Goal: Transaction & Acquisition: Purchase product/service

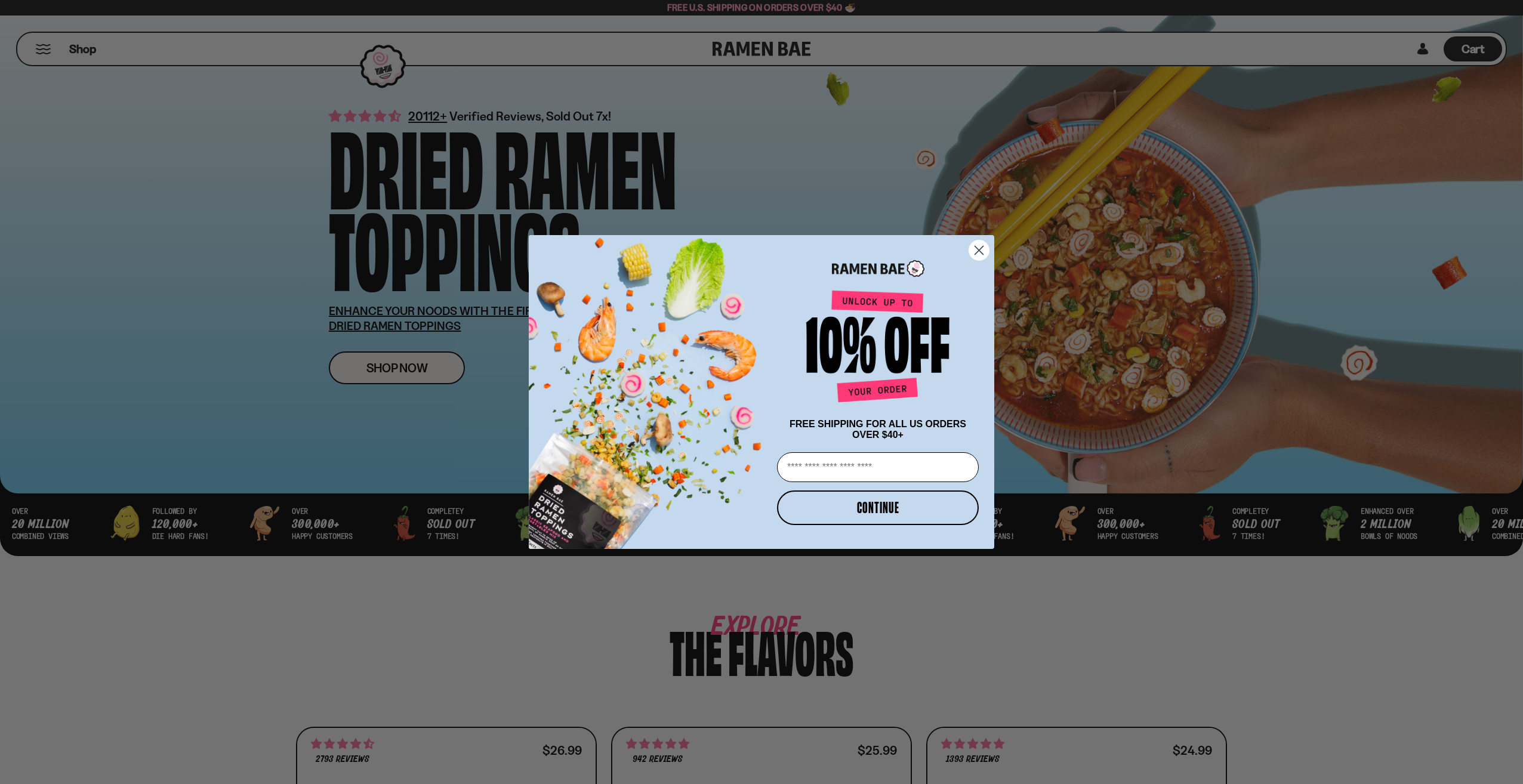
click at [987, 250] on circle "Close dialog" at bounding box center [979, 250] width 20 height 20
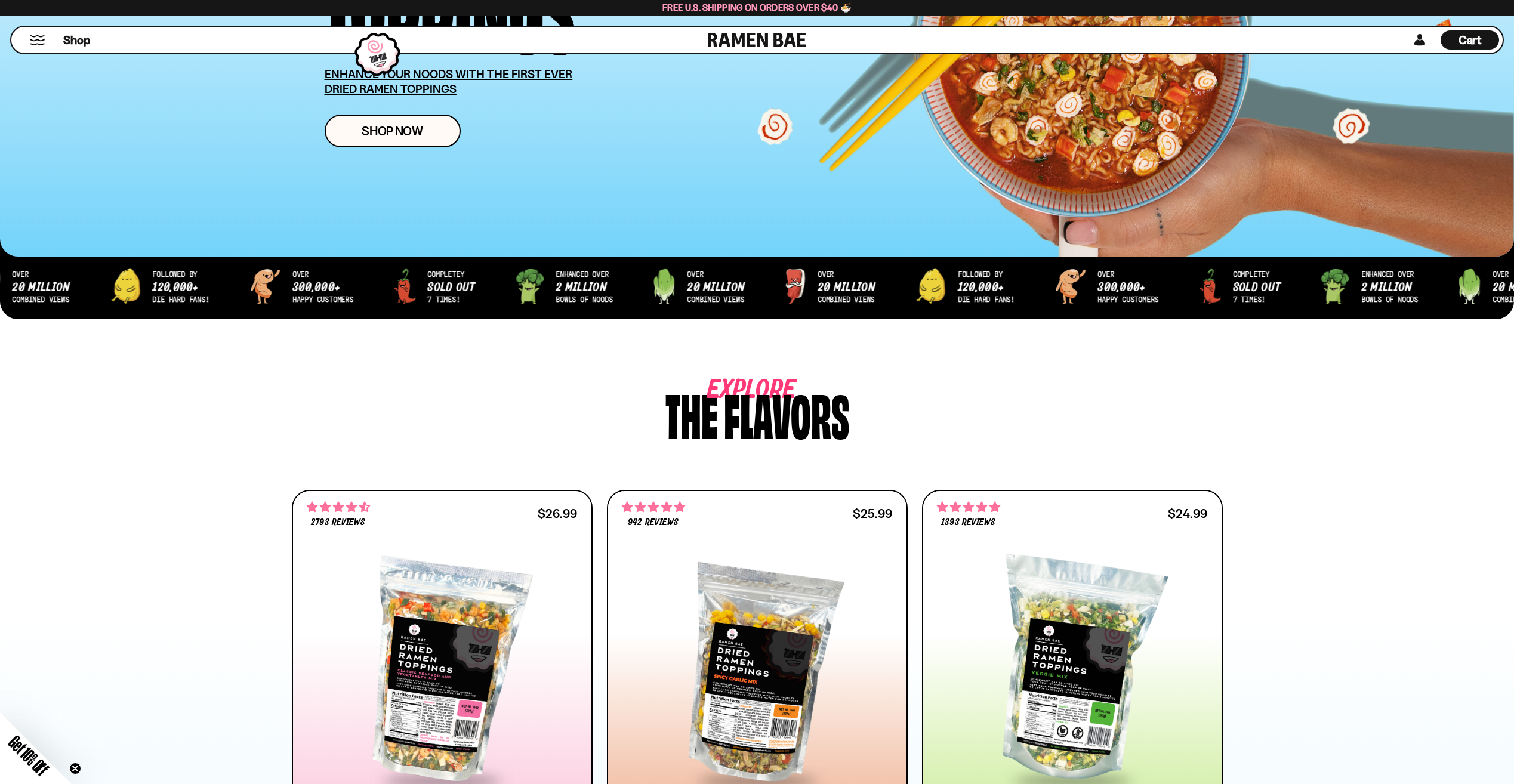
scroll to position [238, 0]
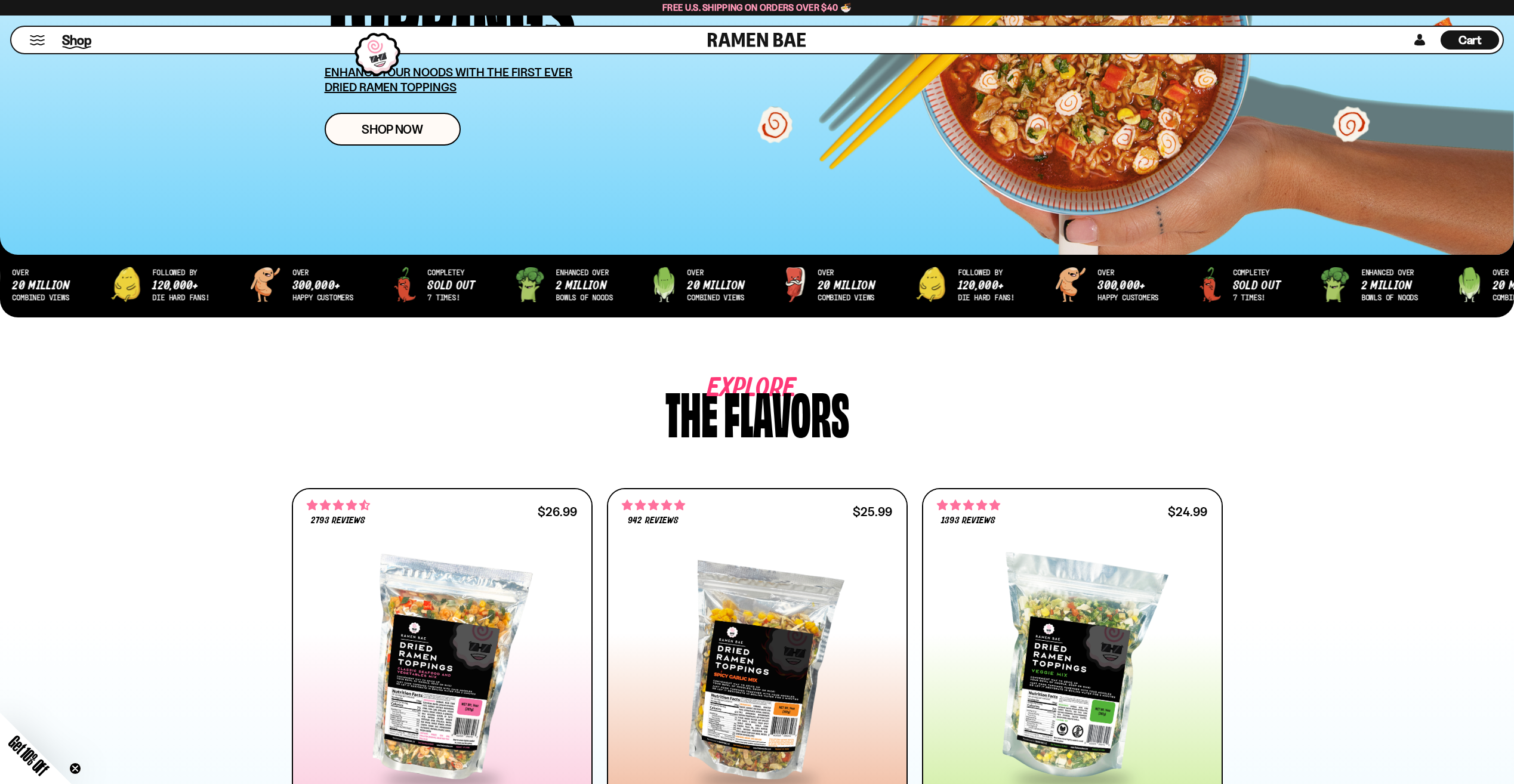
click at [78, 34] on span "Shop" at bounding box center [77, 40] width 30 height 18
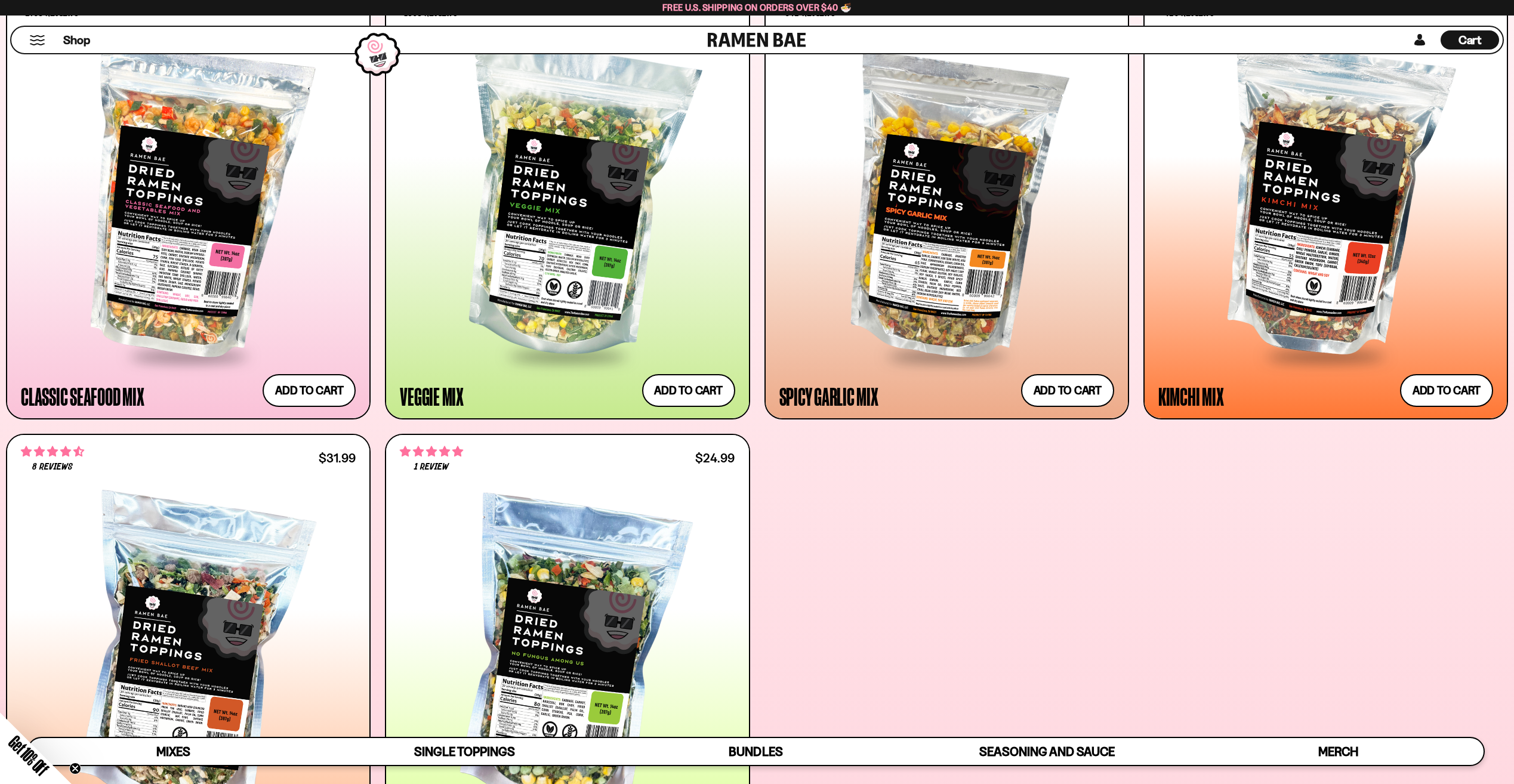
scroll to position [895, 0]
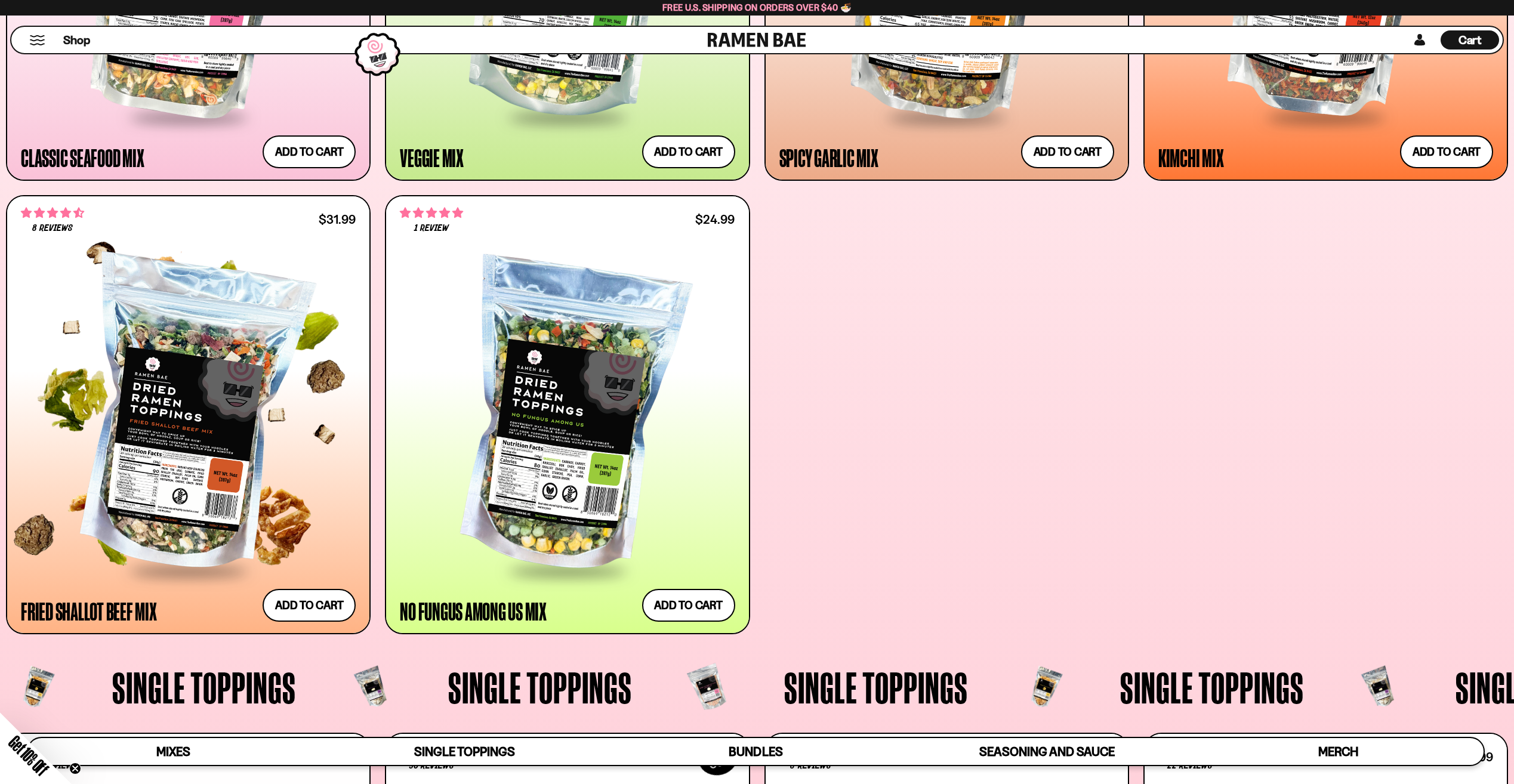
click at [186, 421] on div at bounding box center [188, 416] width 334 height 305
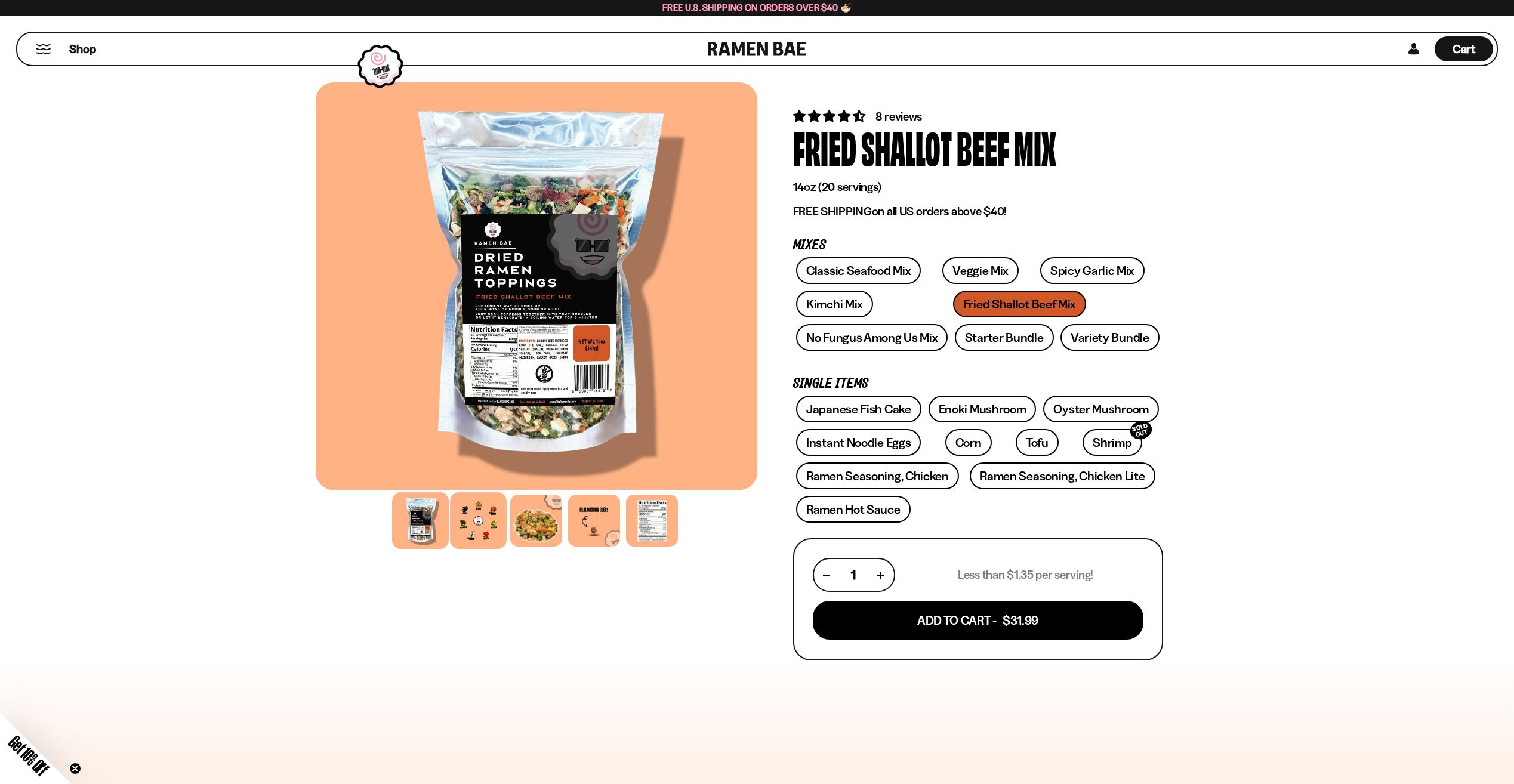
click at [484, 530] on div at bounding box center [478, 520] width 57 height 57
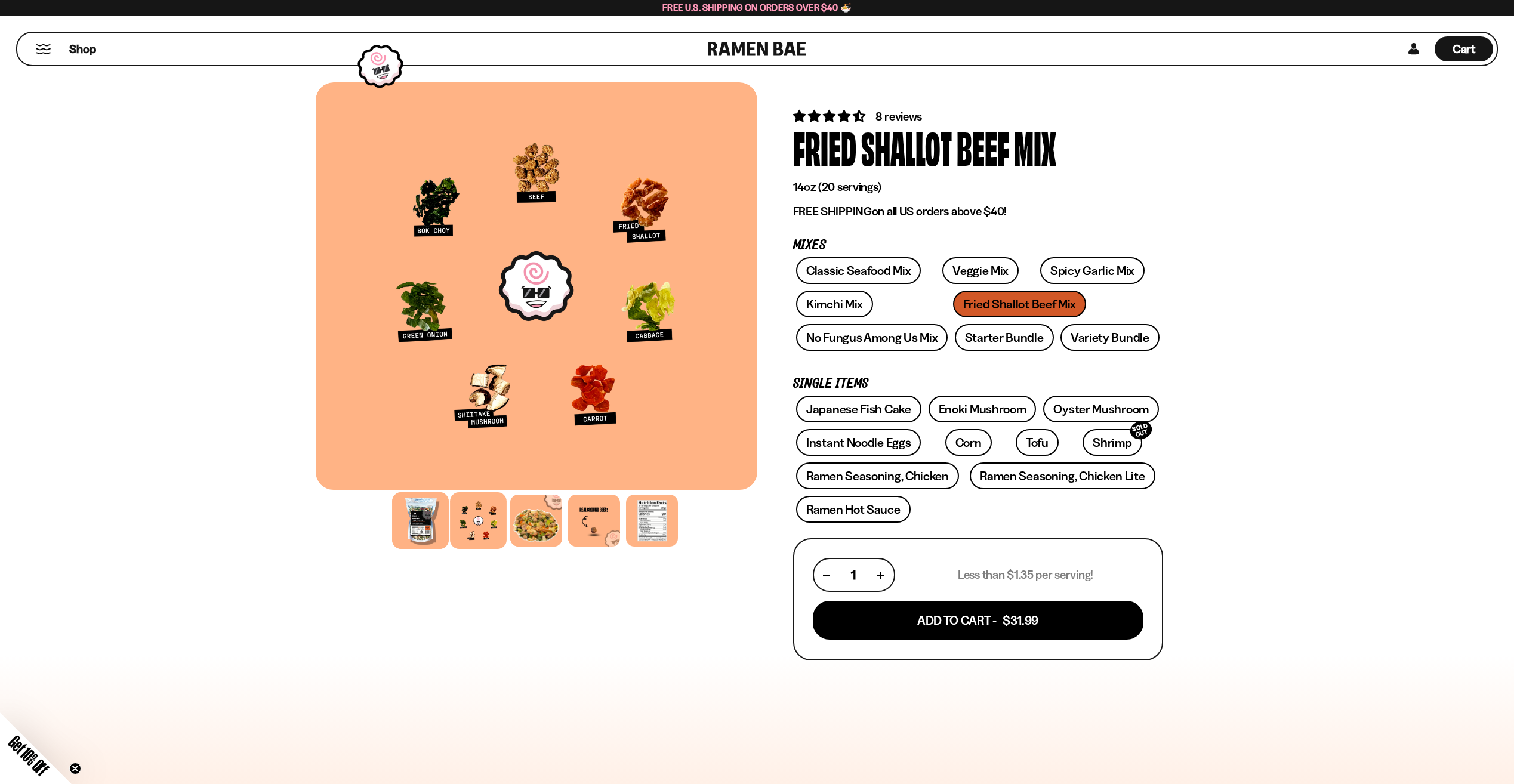
click at [419, 529] on div at bounding box center [420, 520] width 57 height 57
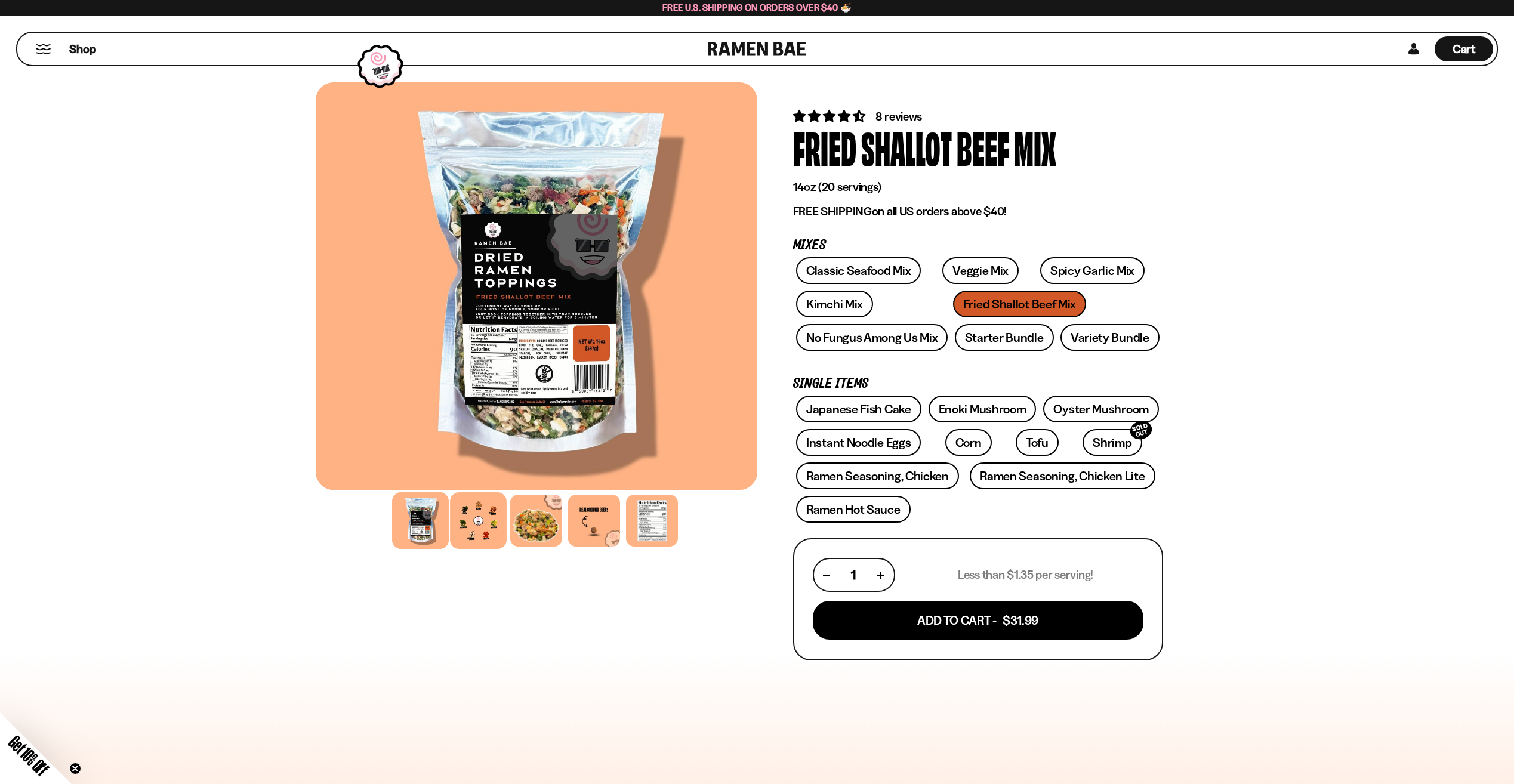
click at [480, 531] on div at bounding box center [478, 520] width 57 height 57
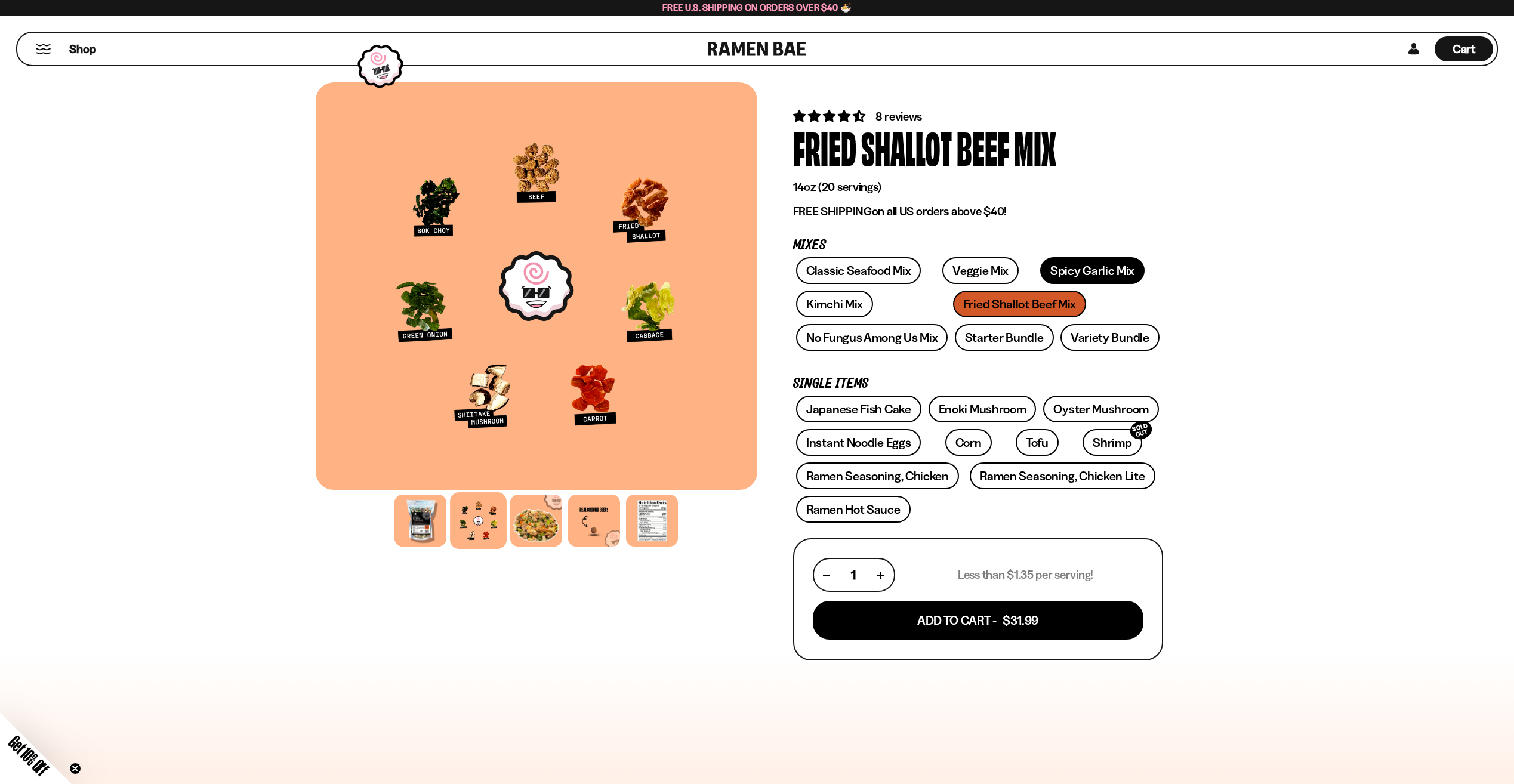
click at [1054, 278] on link "Spicy Garlic Mix" at bounding box center [1092, 270] width 104 height 27
click at [895, 335] on link "No Fungus Among Us Mix" at bounding box center [871, 338] width 151 height 27
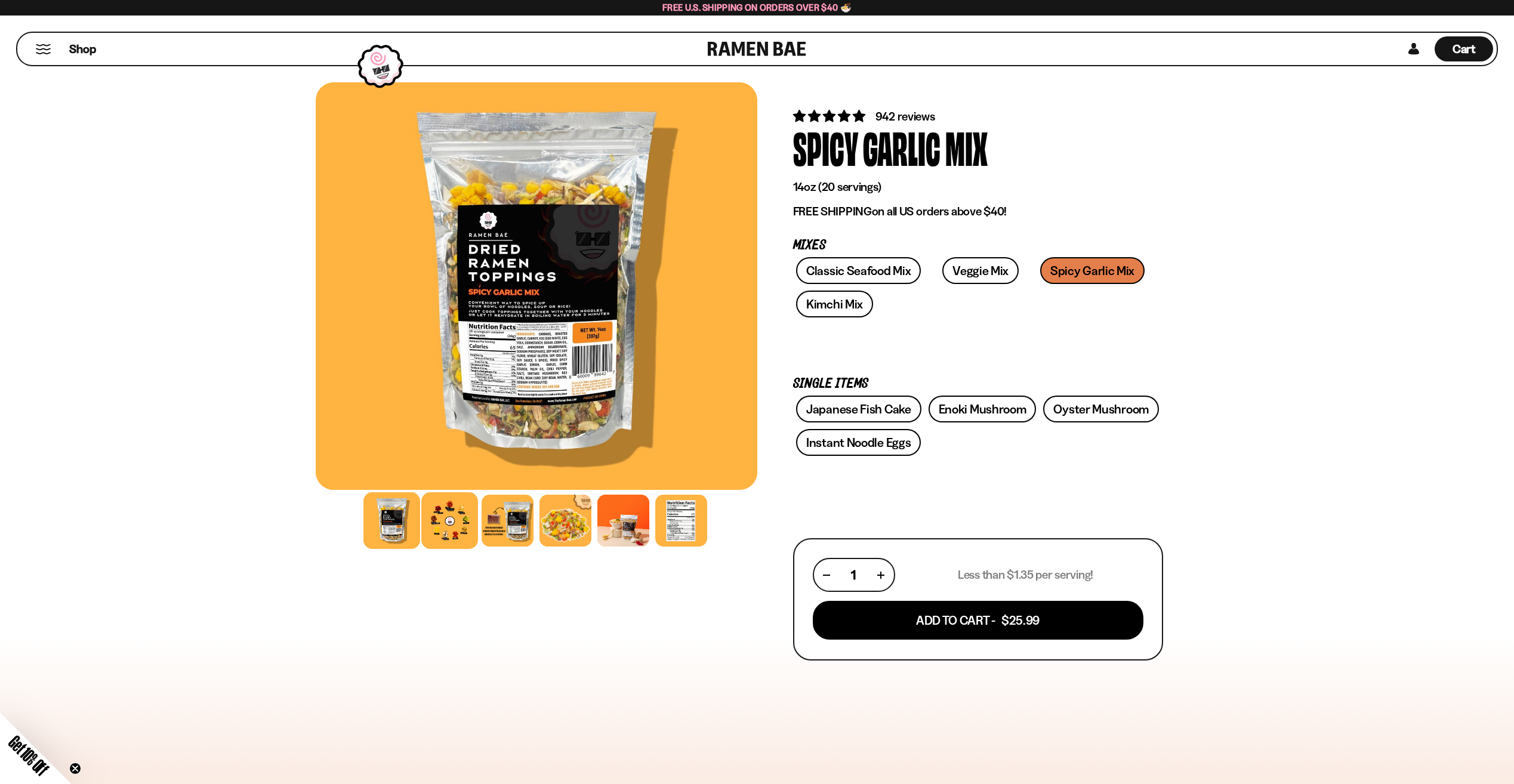
click at [437, 522] on div at bounding box center [449, 520] width 57 height 57
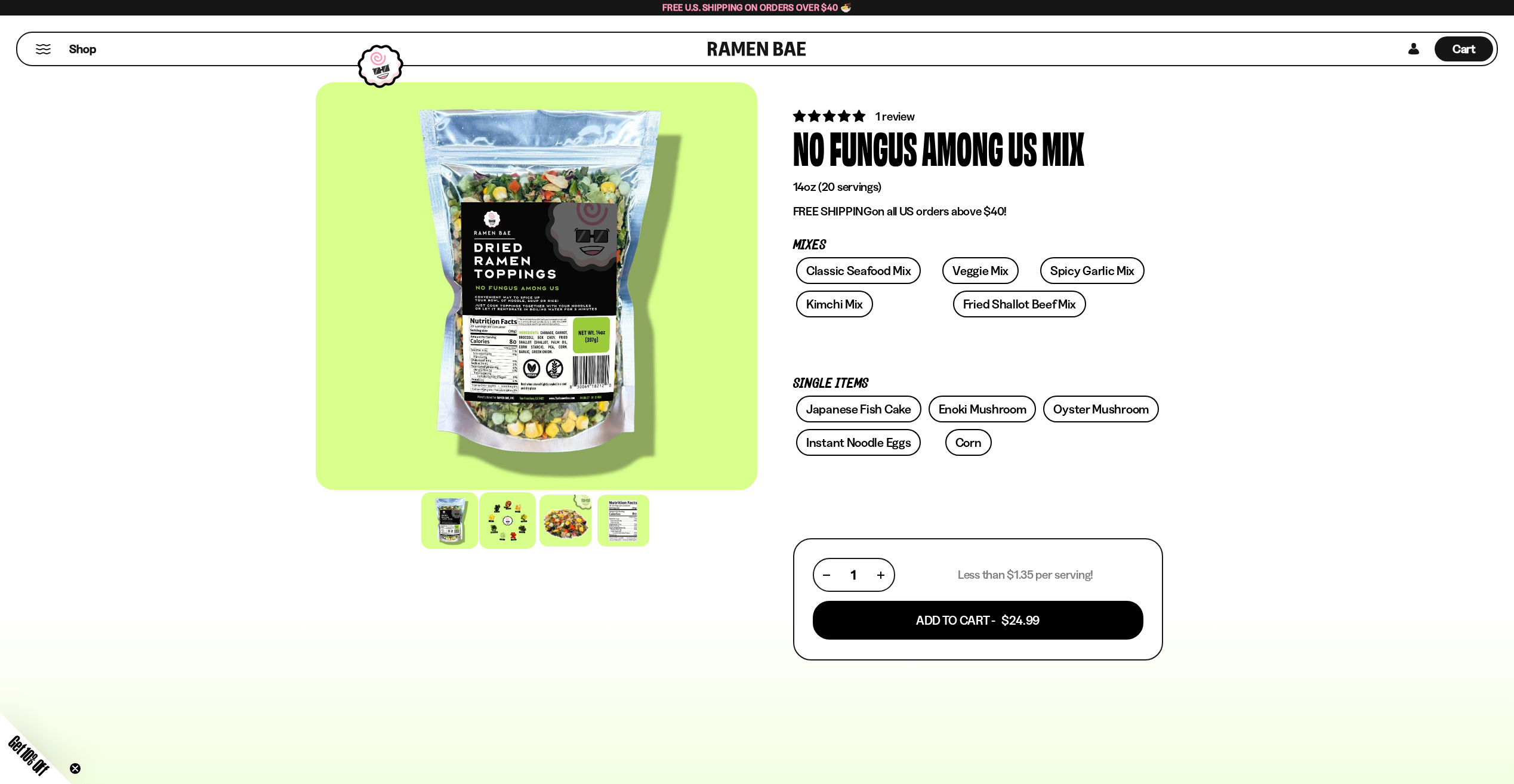
click at [524, 530] on div at bounding box center [507, 520] width 57 height 57
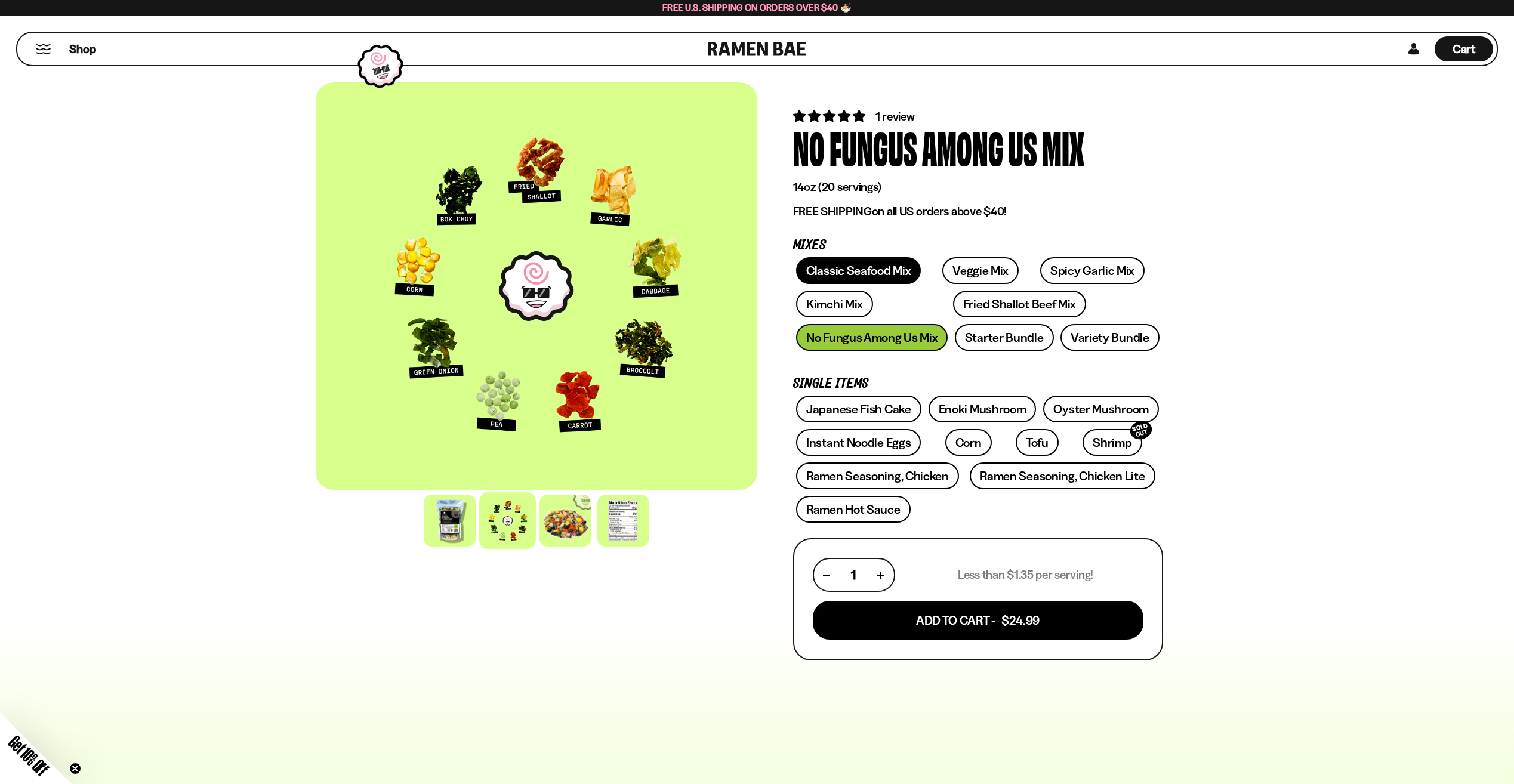
click at [881, 269] on link "Classic Seafood Mix" at bounding box center [859, 270] width 125 height 27
click at [953, 306] on link "Fried Shallot Beef Mix" at bounding box center [1019, 304] width 133 height 27
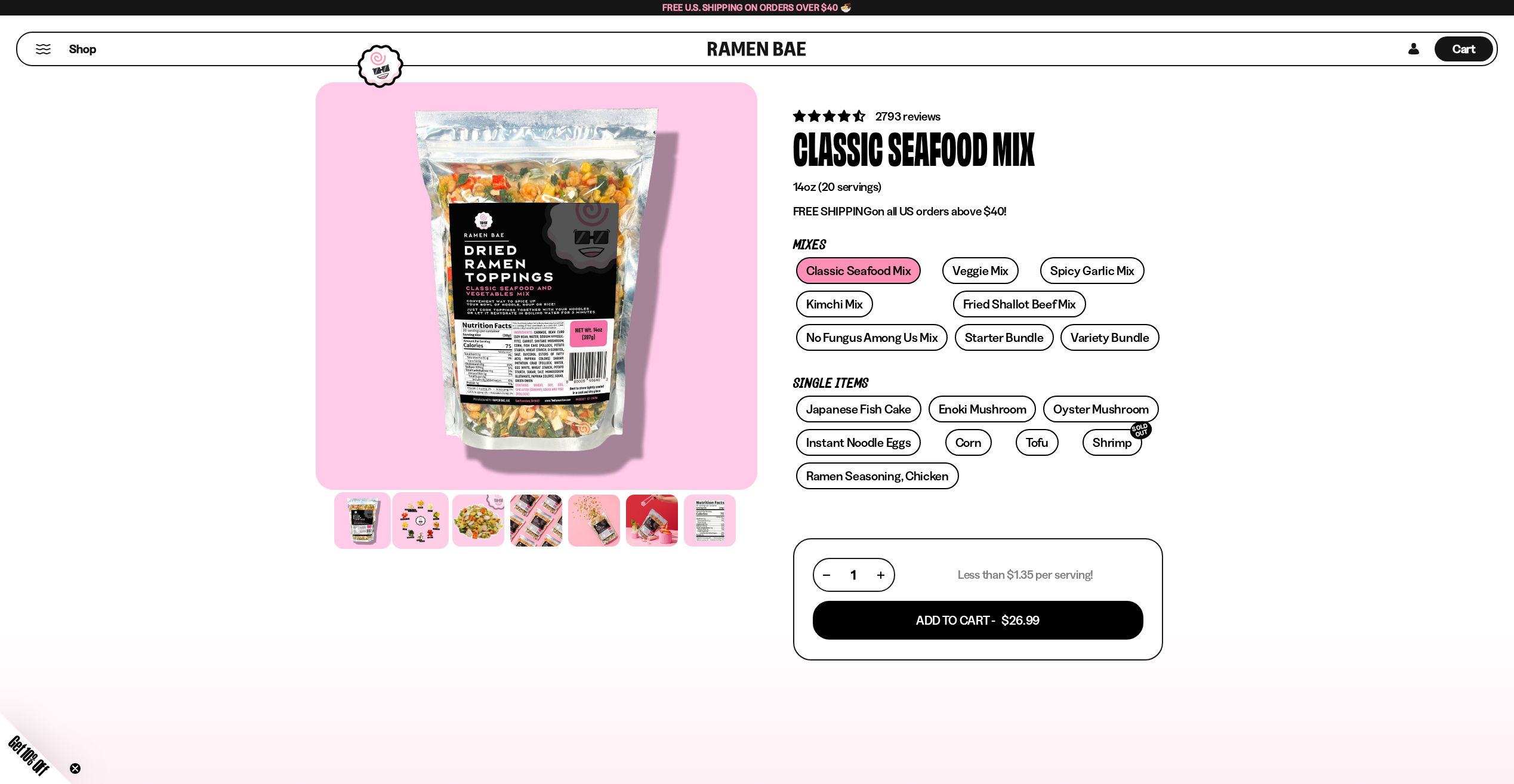
click at [433, 518] on div at bounding box center [420, 520] width 57 height 57
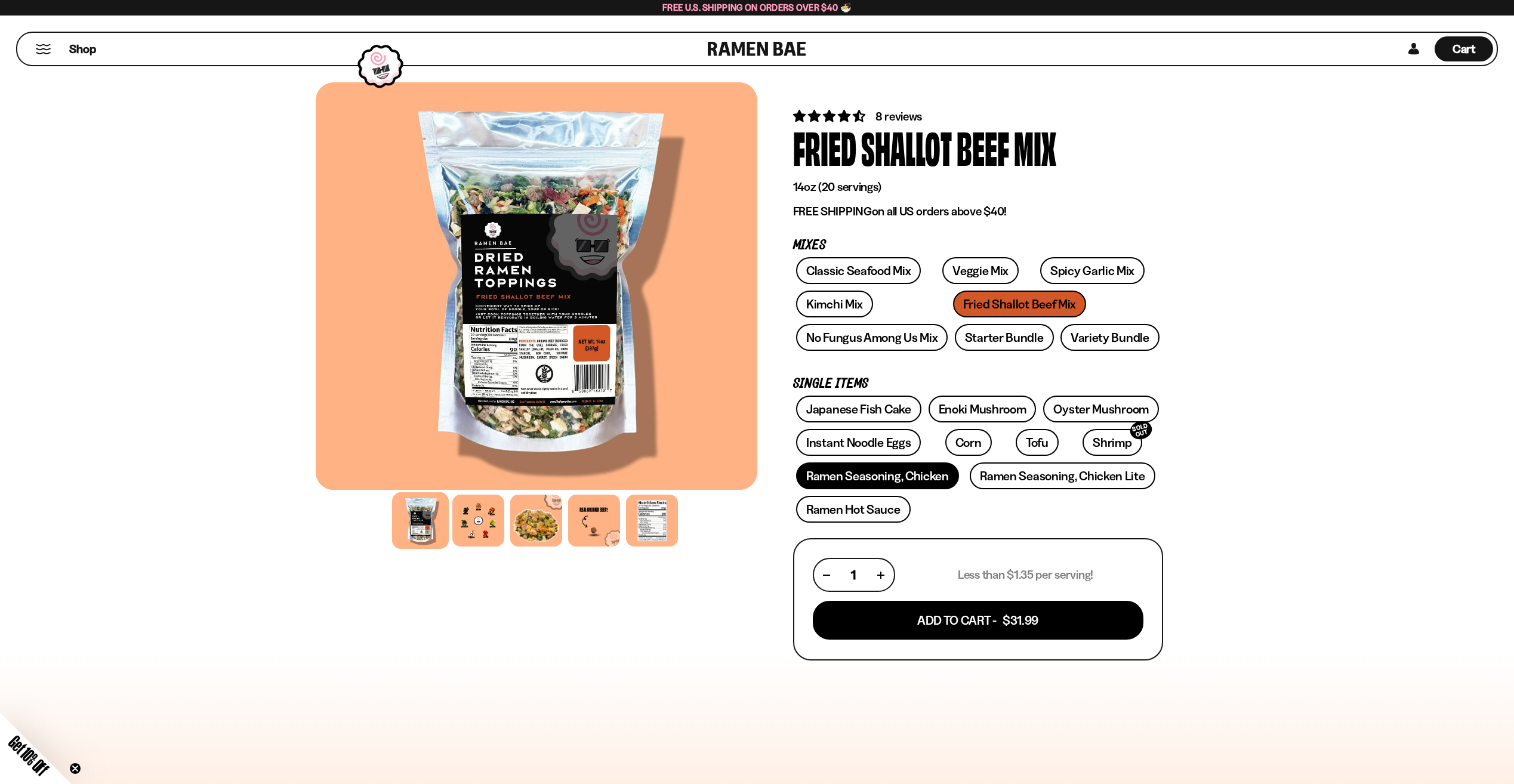
click at [901, 477] on link "Ramen Seasoning, Chicken" at bounding box center [878, 476] width 163 height 27
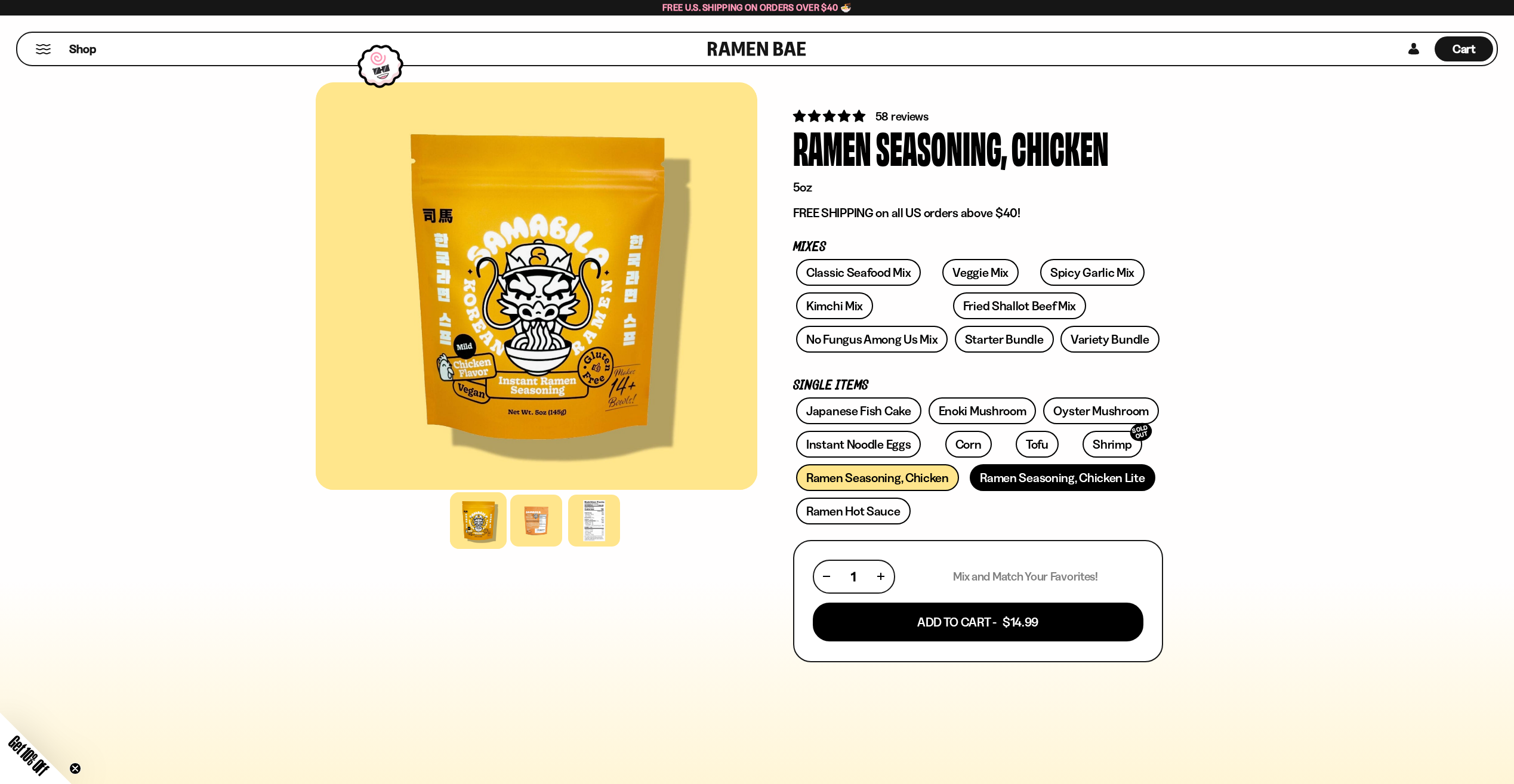
click at [1110, 480] on link "Ramen Seasoning, Chicken Lite" at bounding box center [1062, 478] width 185 height 27
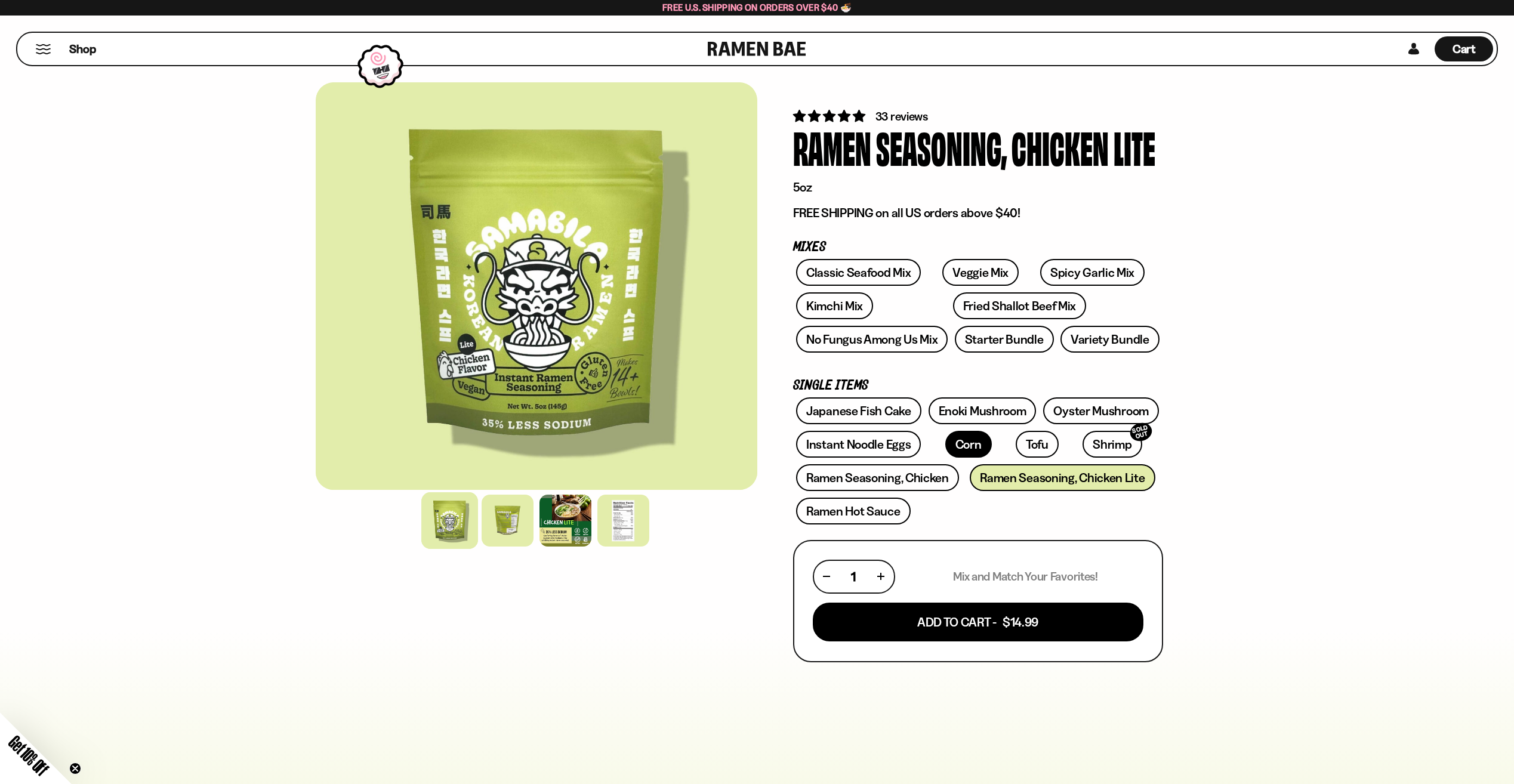
click at [947, 442] on link "Corn" at bounding box center [968, 444] width 46 height 27
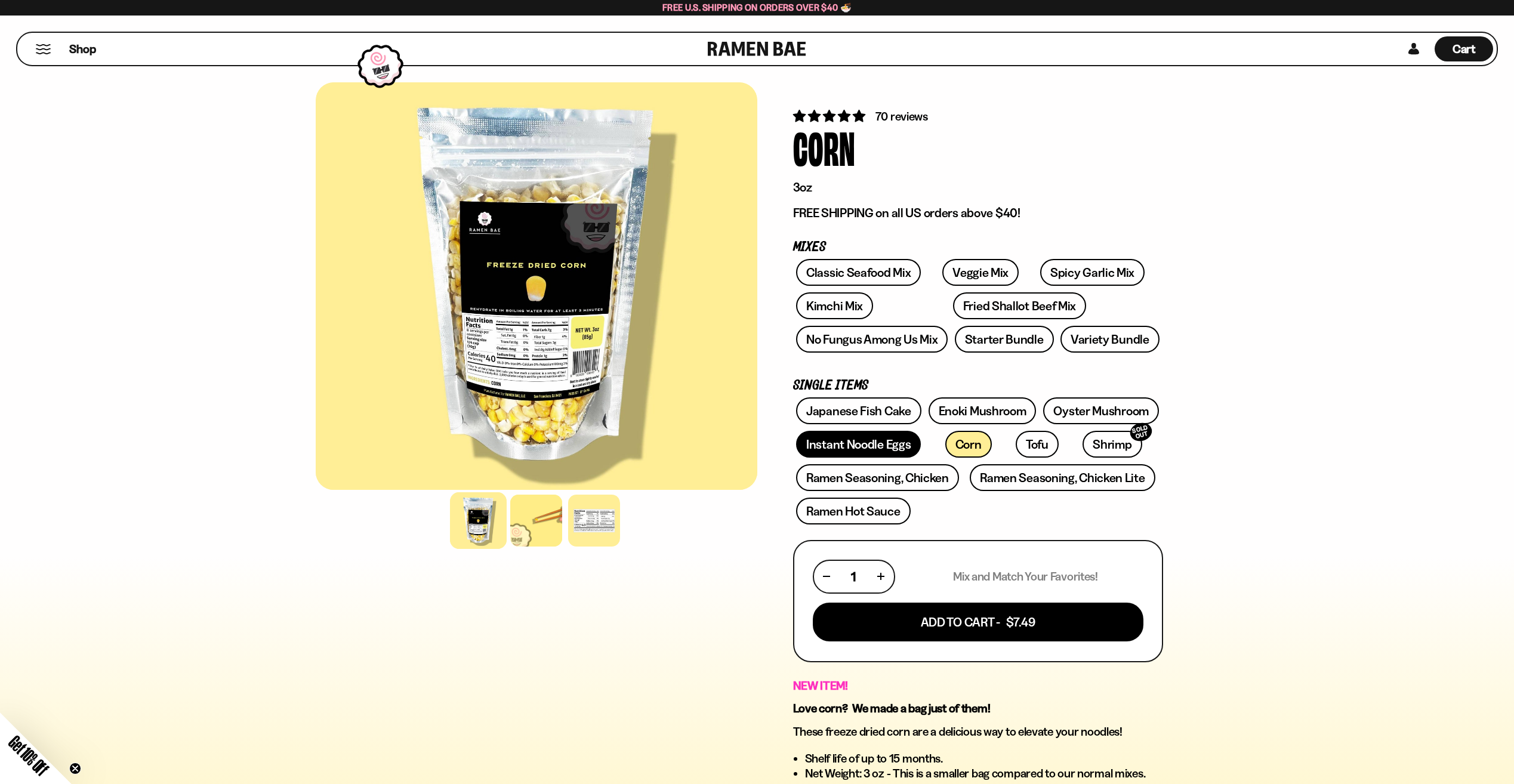
click at [815, 442] on link "Instant Noodle Eggs" at bounding box center [859, 444] width 125 height 27
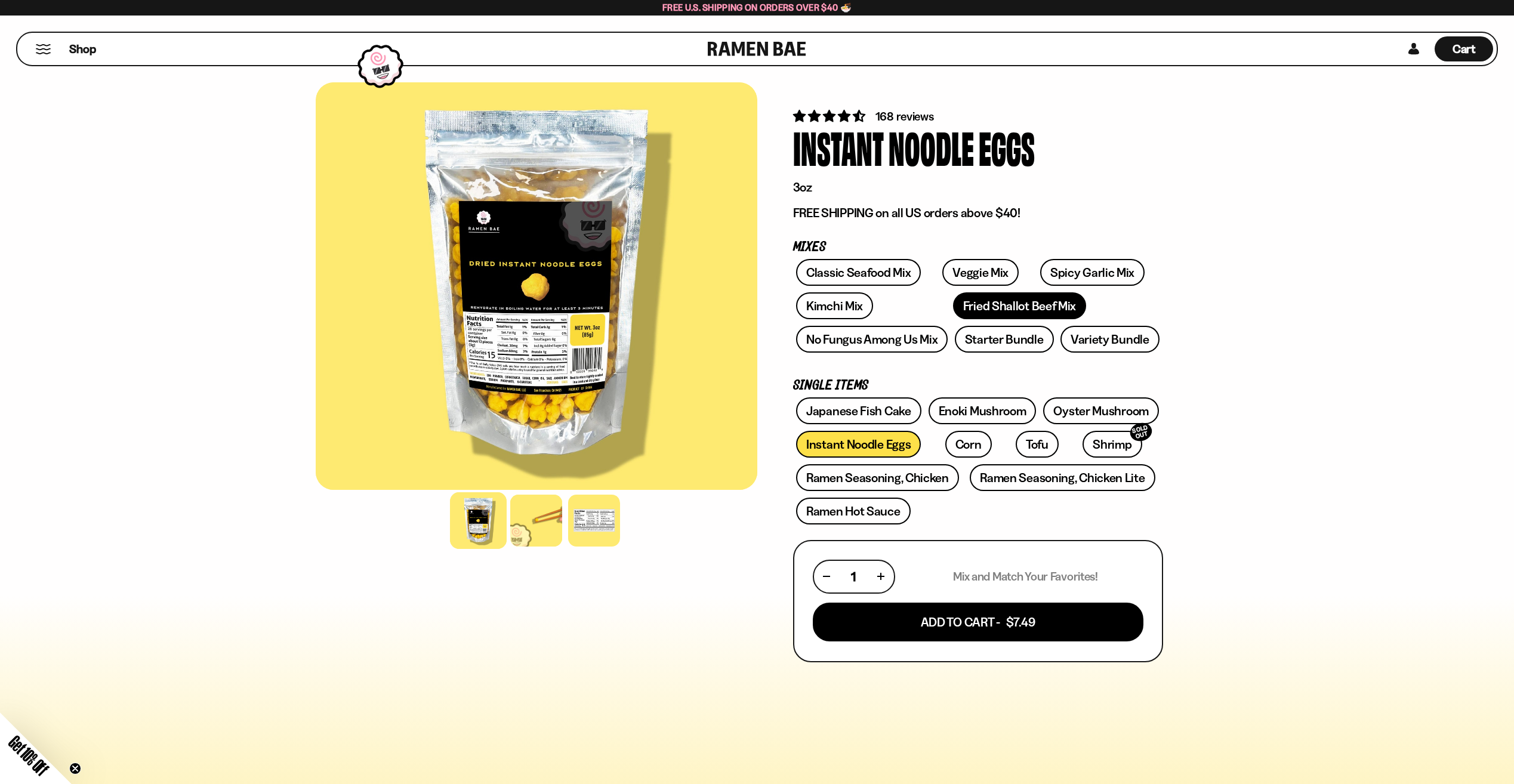
click at [953, 310] on link "Fried Shallot Beef Mix" at bounding box center [1019, 306] width 133 height 27
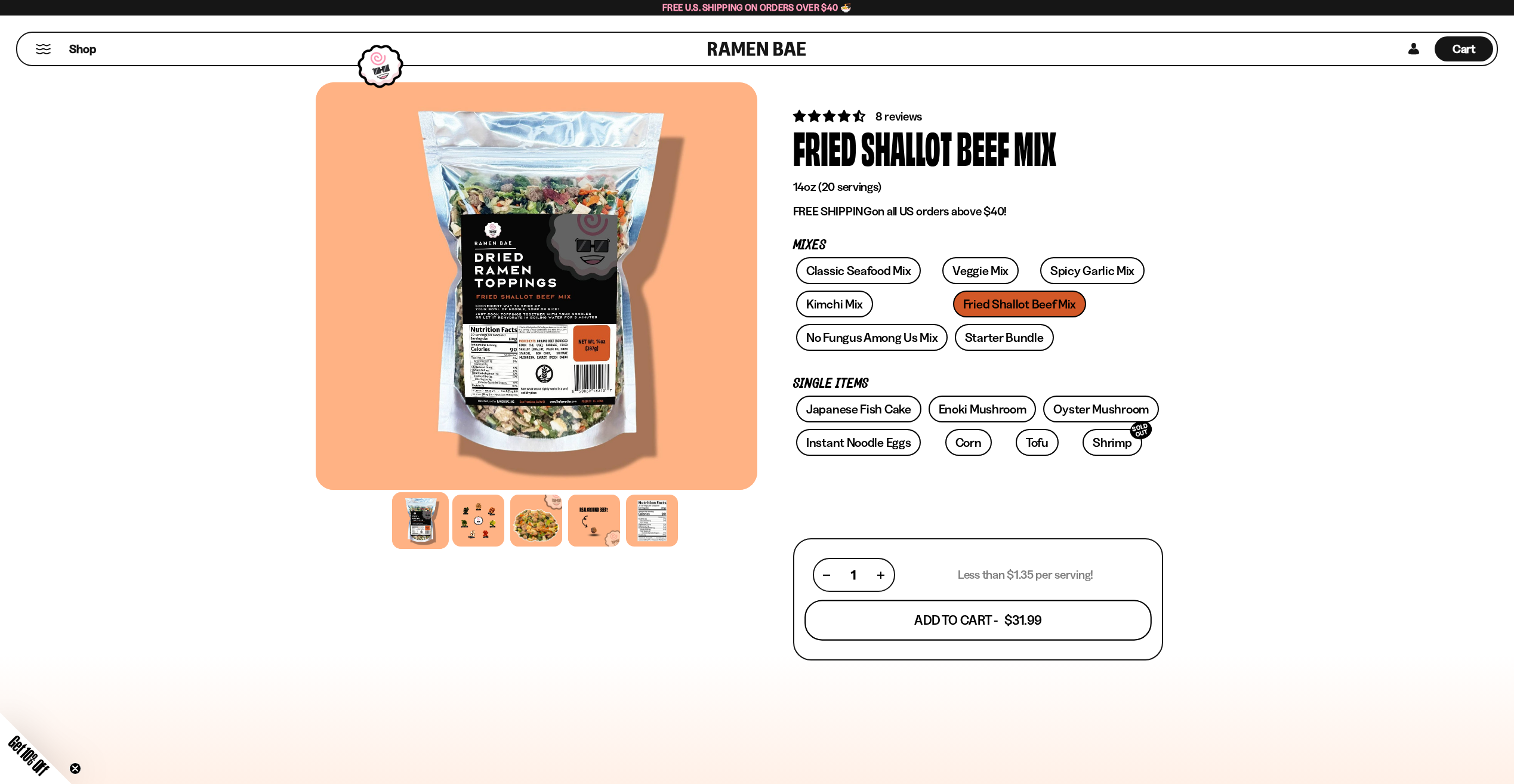
click at [916, 619] on button "Add To Cart - $31.99" at bounding box center [978, 620] width 347 height 41
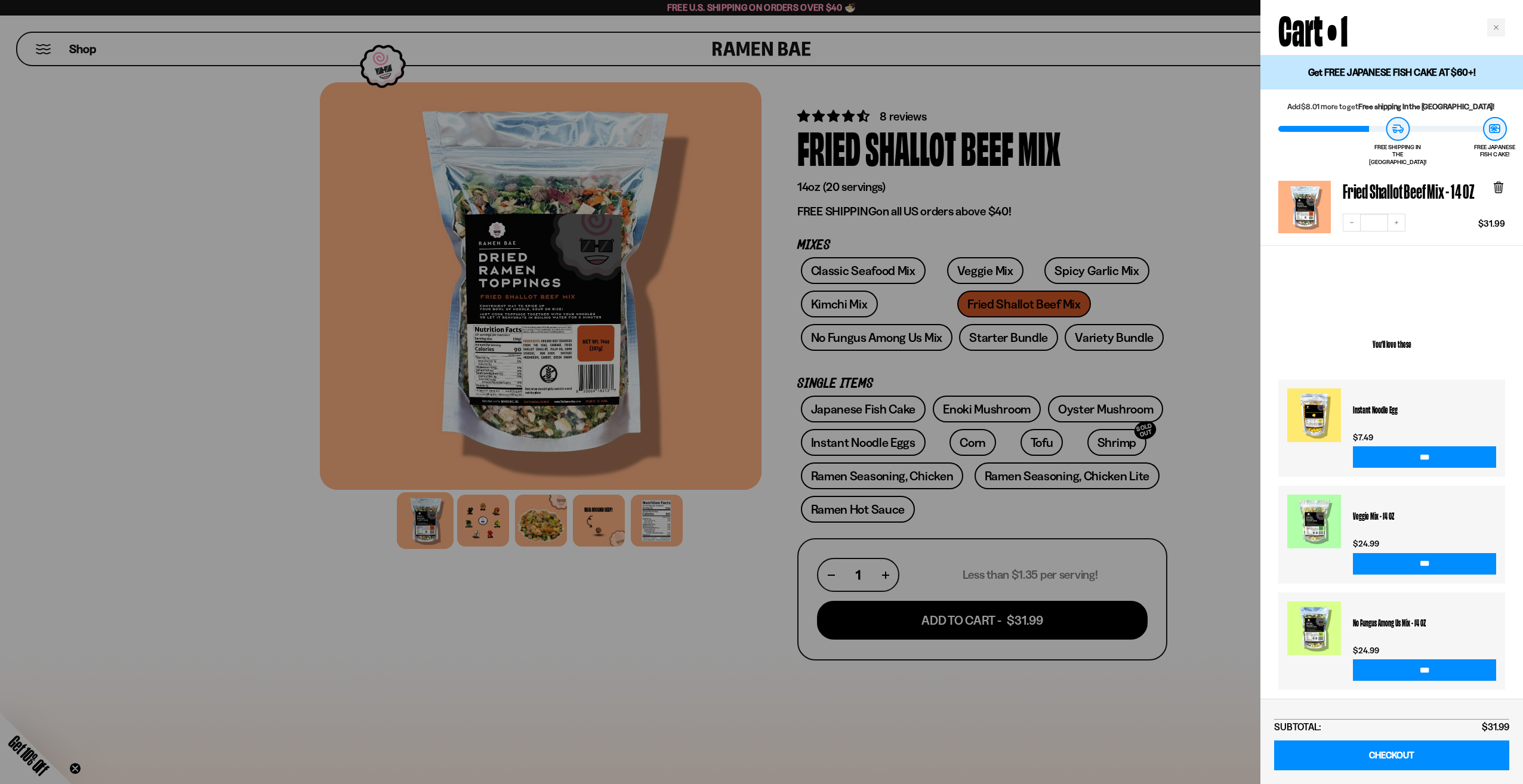
click at [1209, 491] on div at bounding box center [761, 392] width 1523 height 784
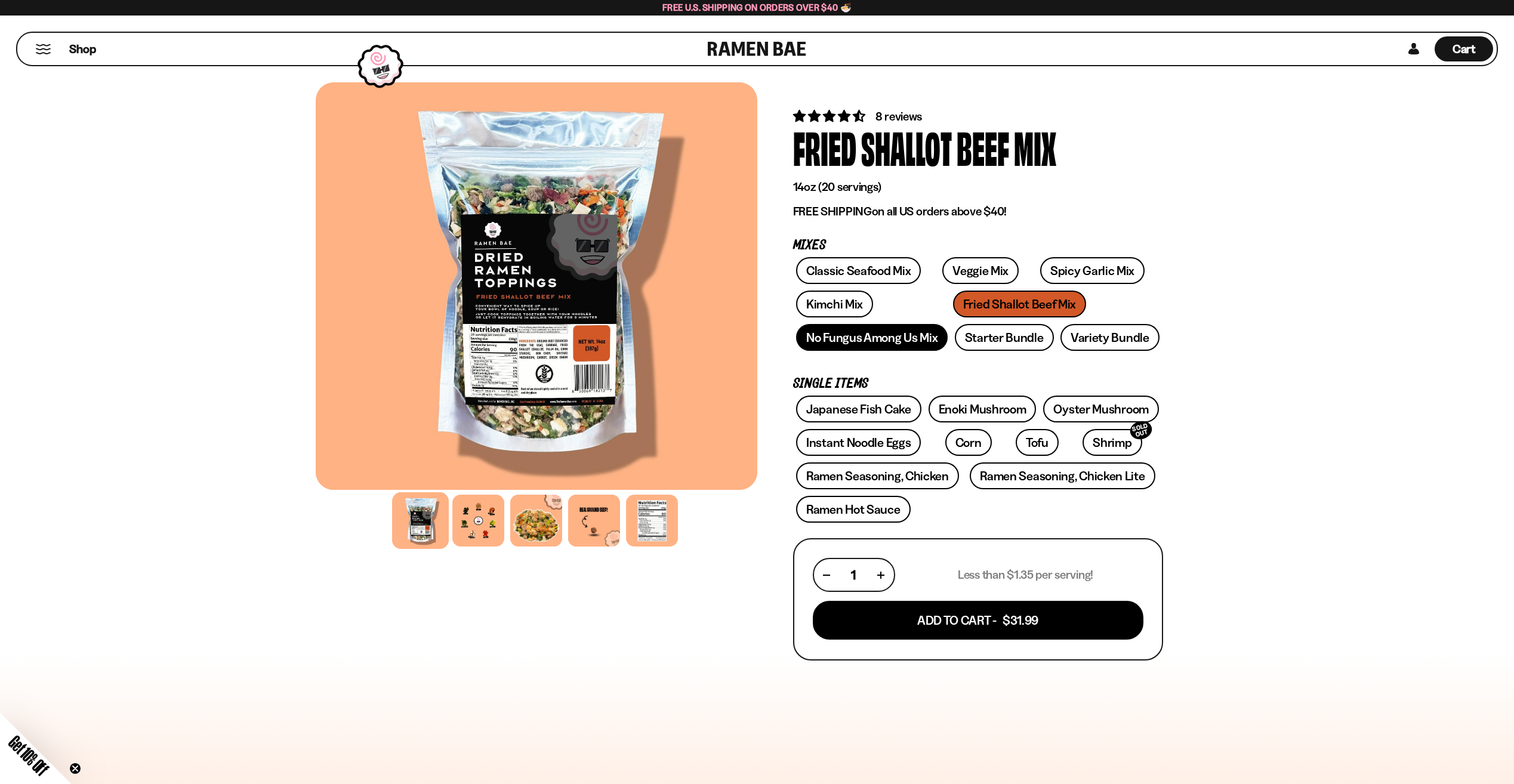
click at [893, 334] on link "No Fungus Among Us Mix" at bounding box center [871, 338] width 151 height 27
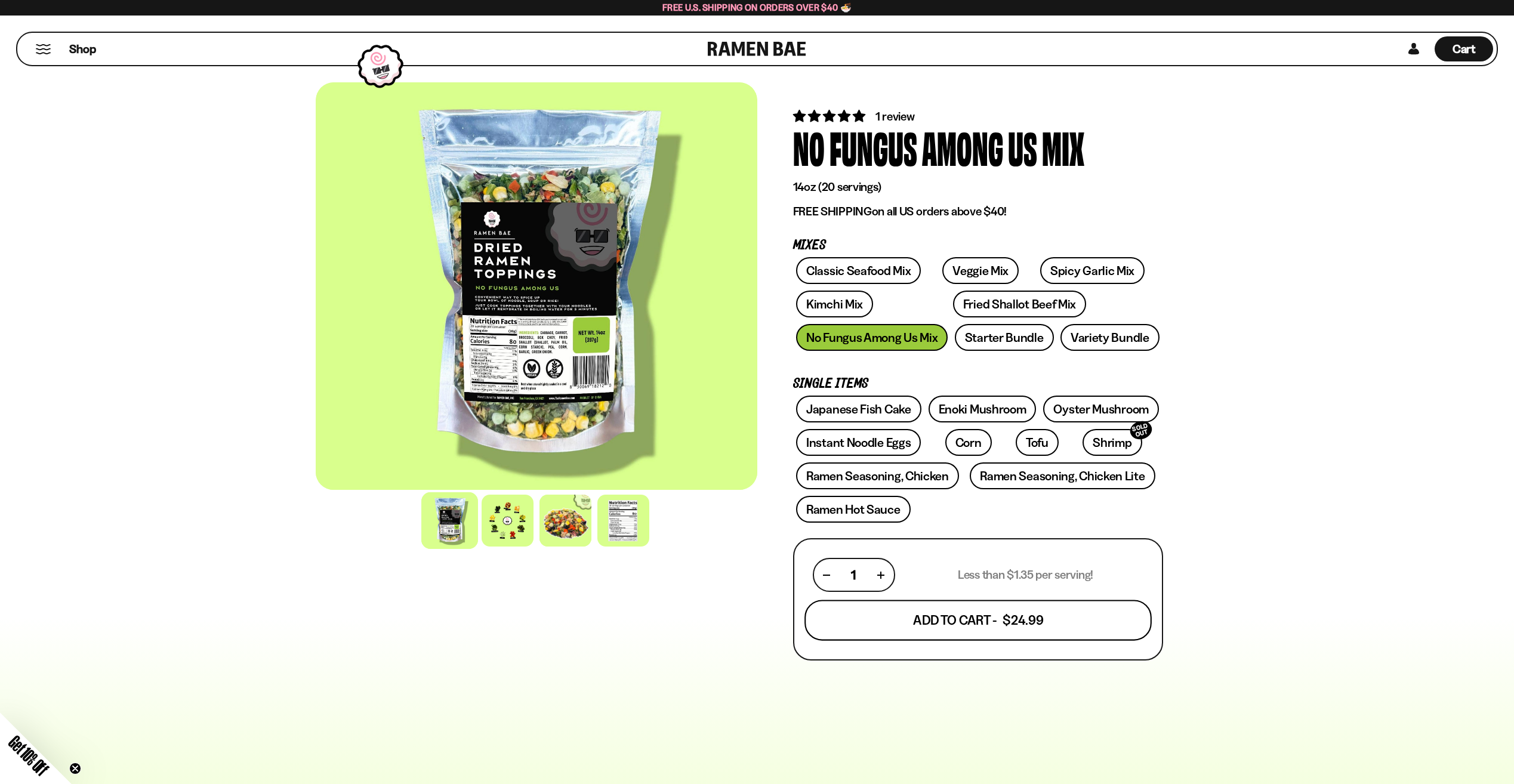
click at [1055, 624] on button "Add To Cart - $24.99" at bounding box center [978, 620] width 347 height 41
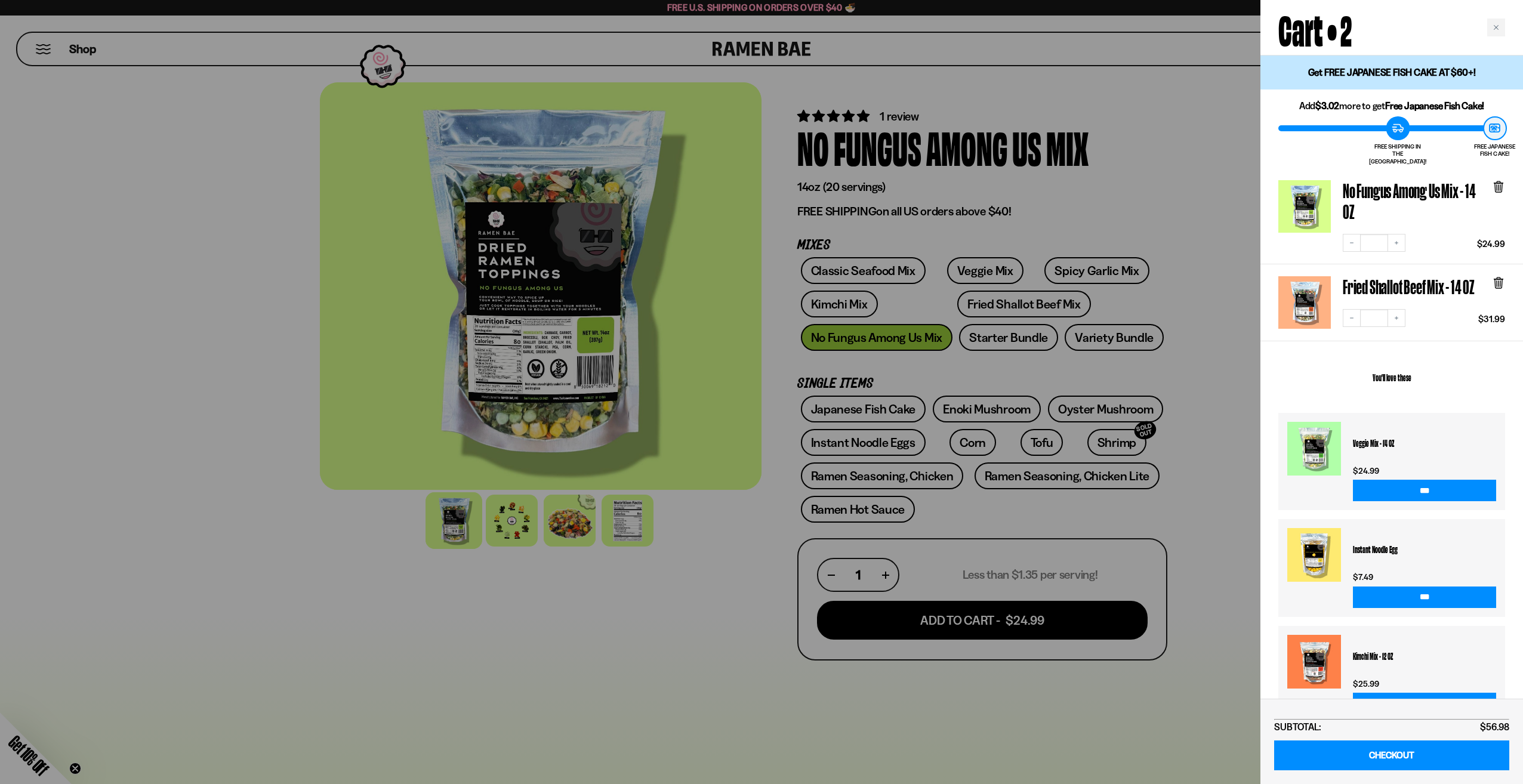
click at [1192, 491] on div at bounding box center [761, 392] width 1523 height 784
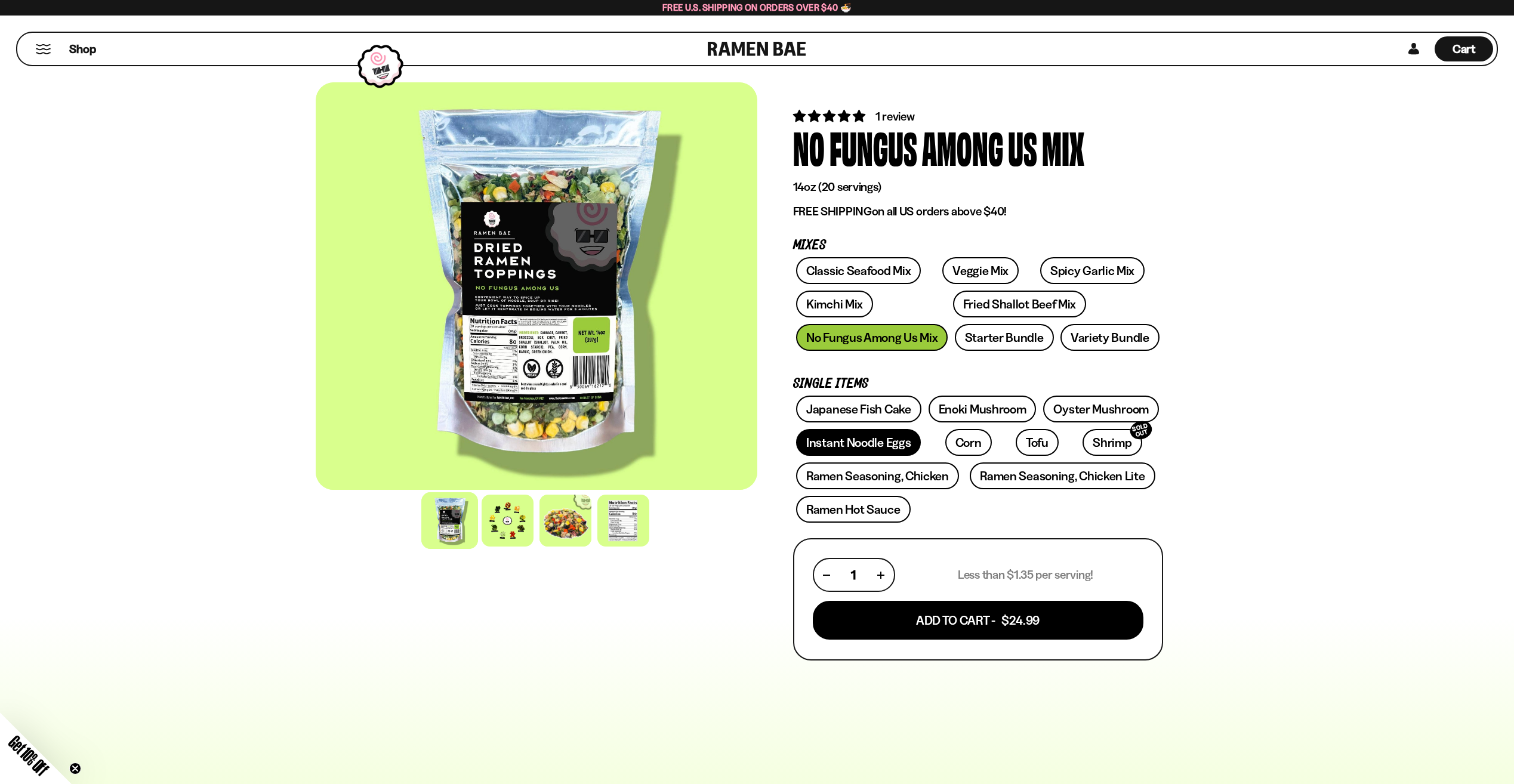
click at [869, 449] on link "Instant Noodle Eggs" at bounding box center [859, 442] width 125 height 27
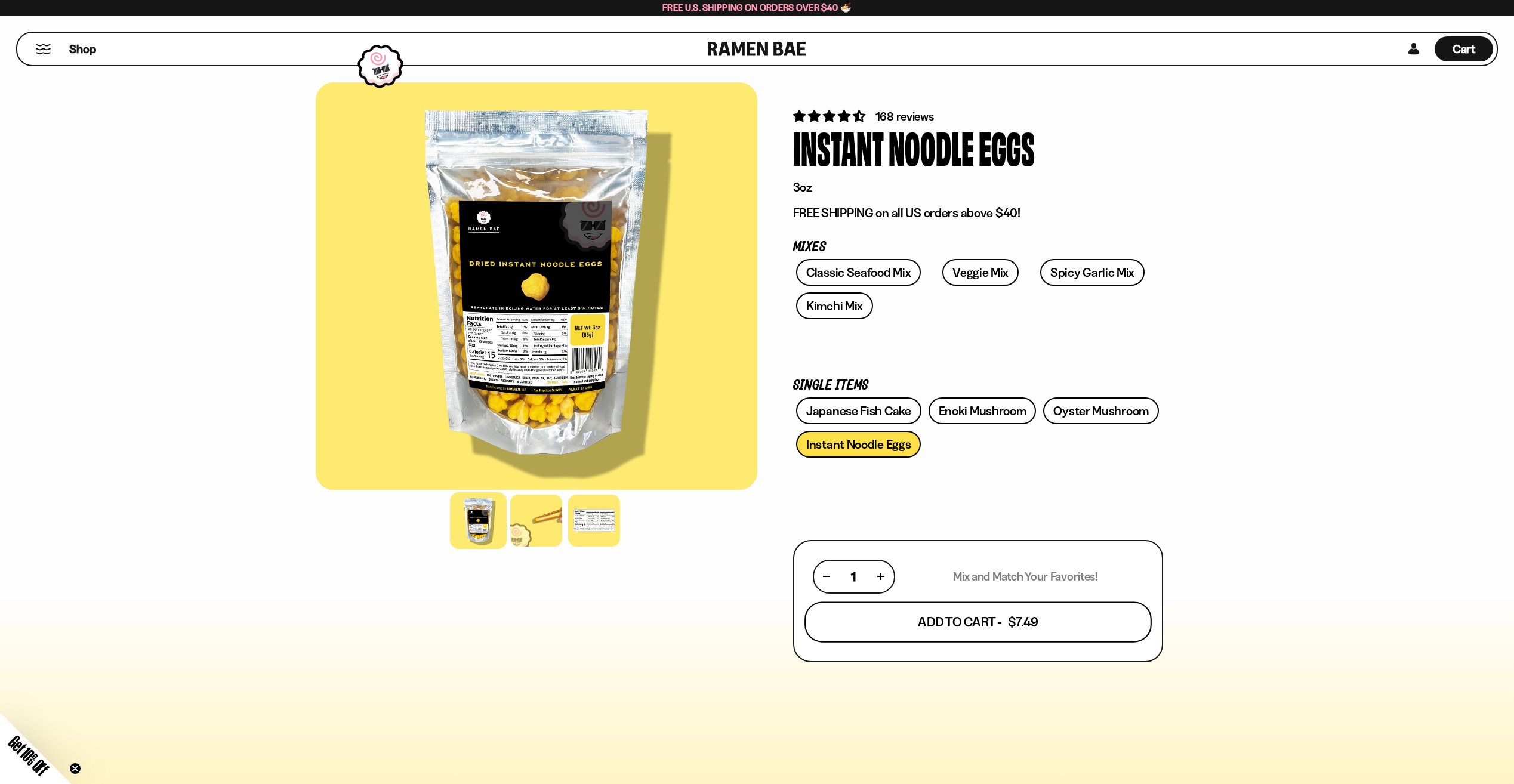
click at [942, 626] on button "Add To Cart - $7.49" at bounding box center [978, 622] width 347 height 41
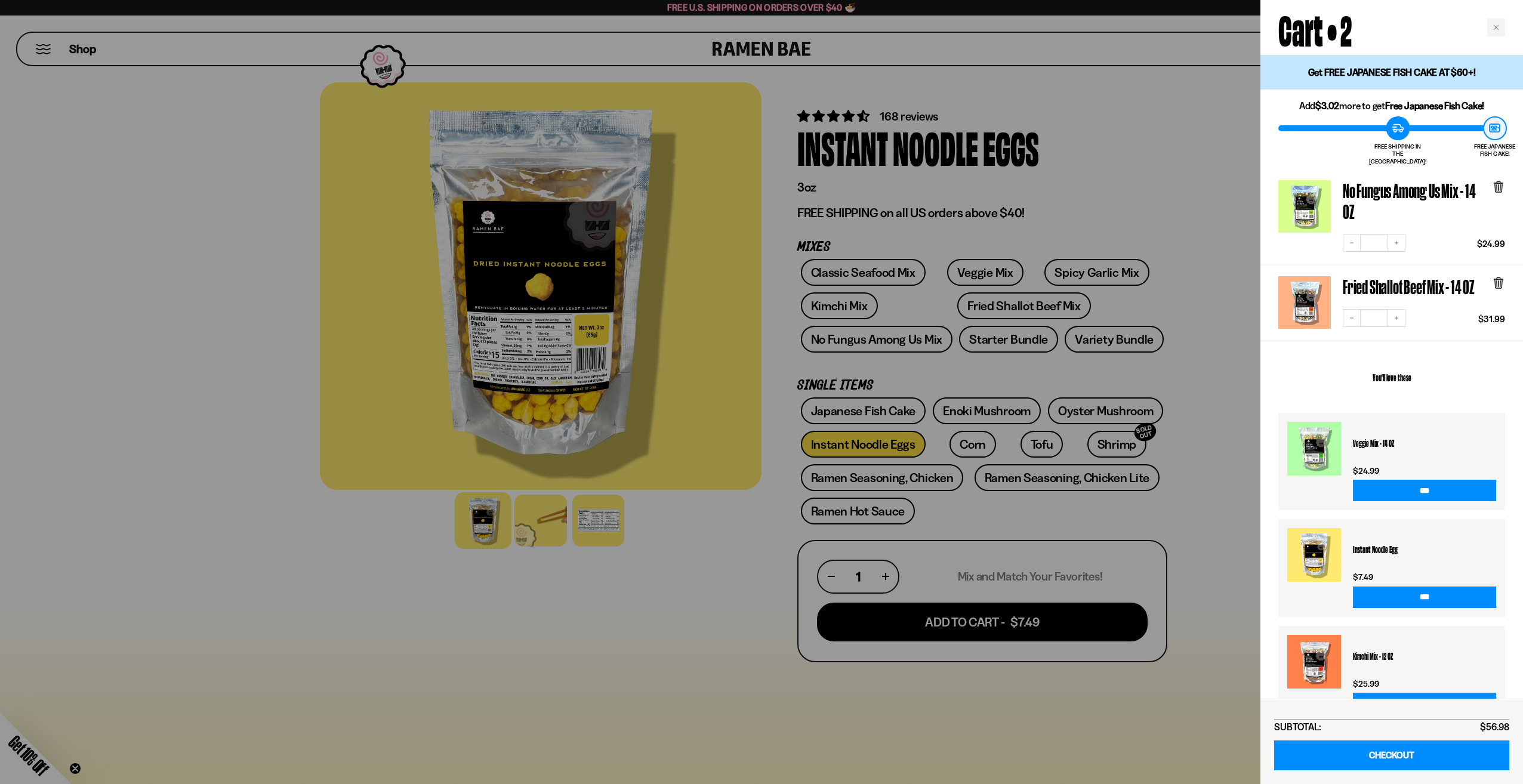
click at [661, 634] on div at bounding box center [761, 392] width 1523 height 784
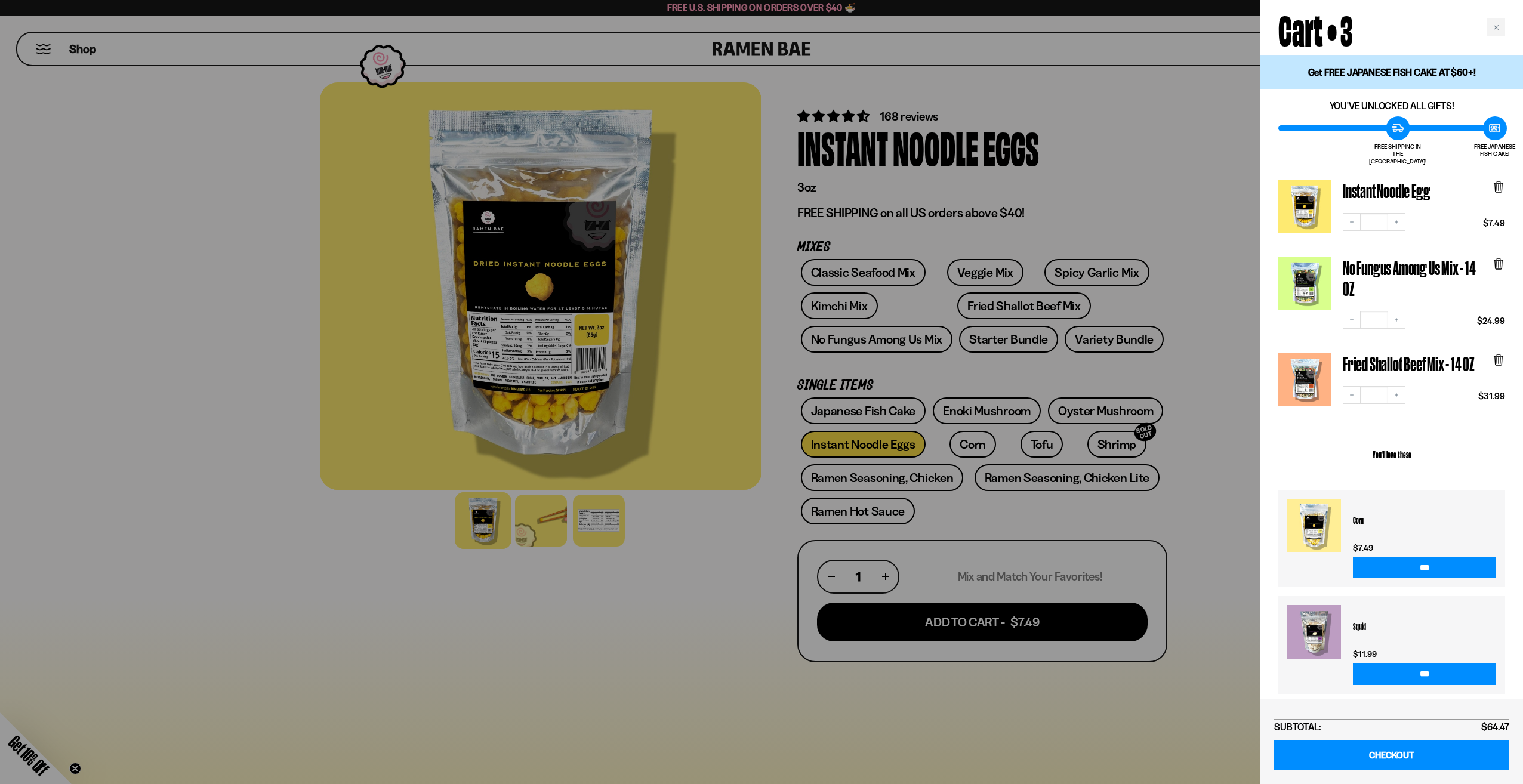
click at [975, 521] on div at bounding box center [761, 392] width 1523 height 784
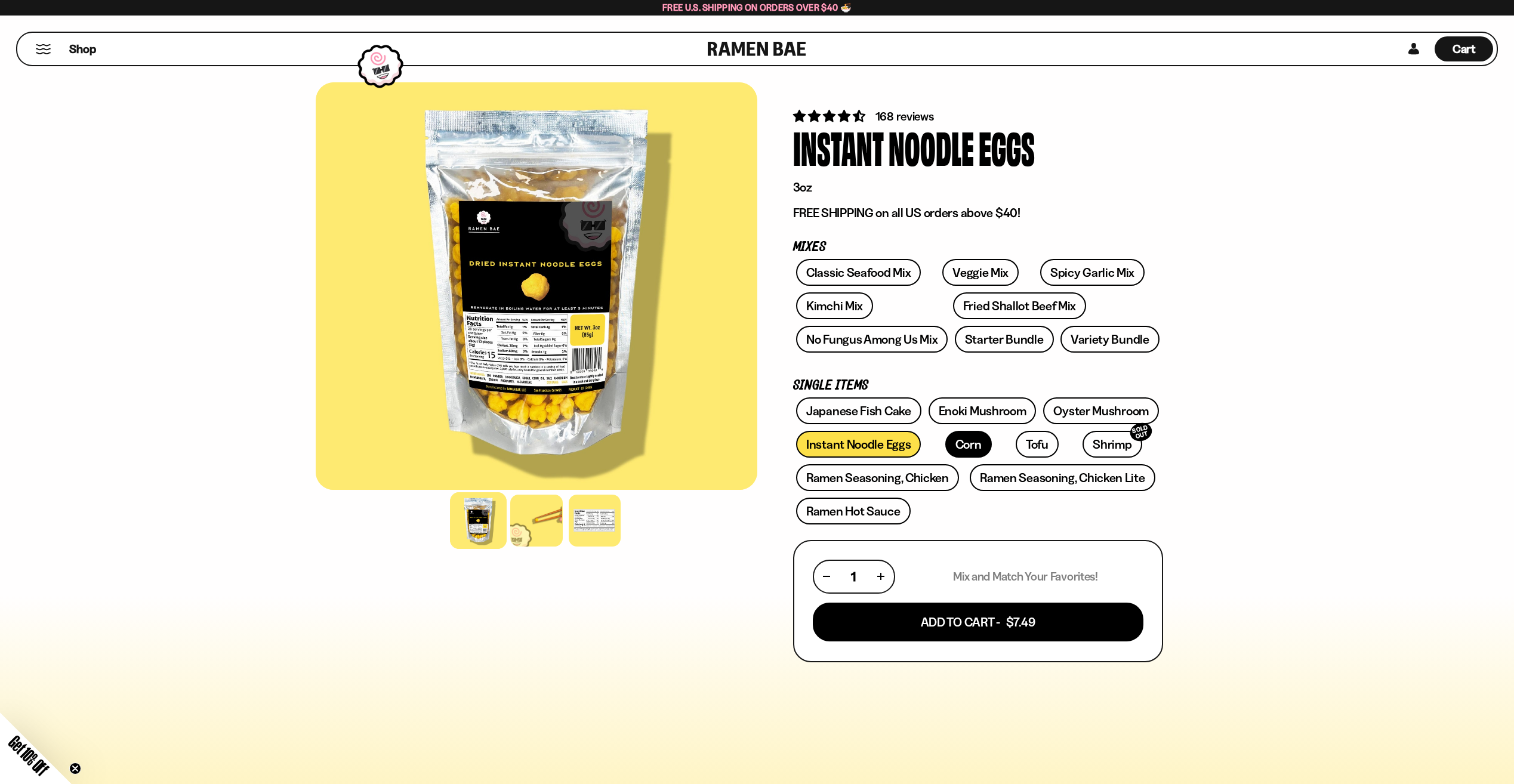
click at [945, 451] on link "Corn" at bounding box center [968, 444] width 46 height 27
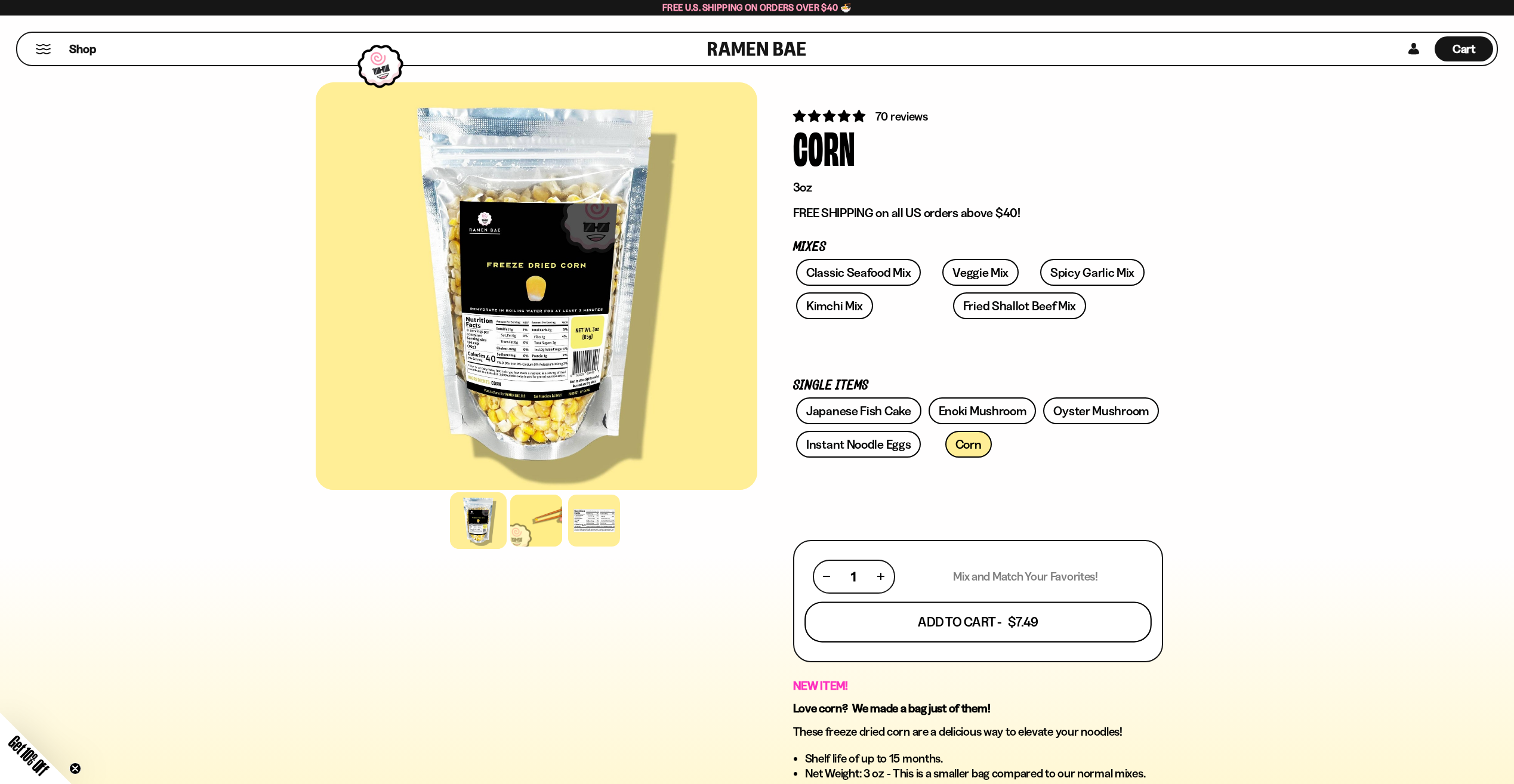
click at [951, 622] on button "Add To Cart - $7.49" at bounding box center [978, 622] width 347 height 41
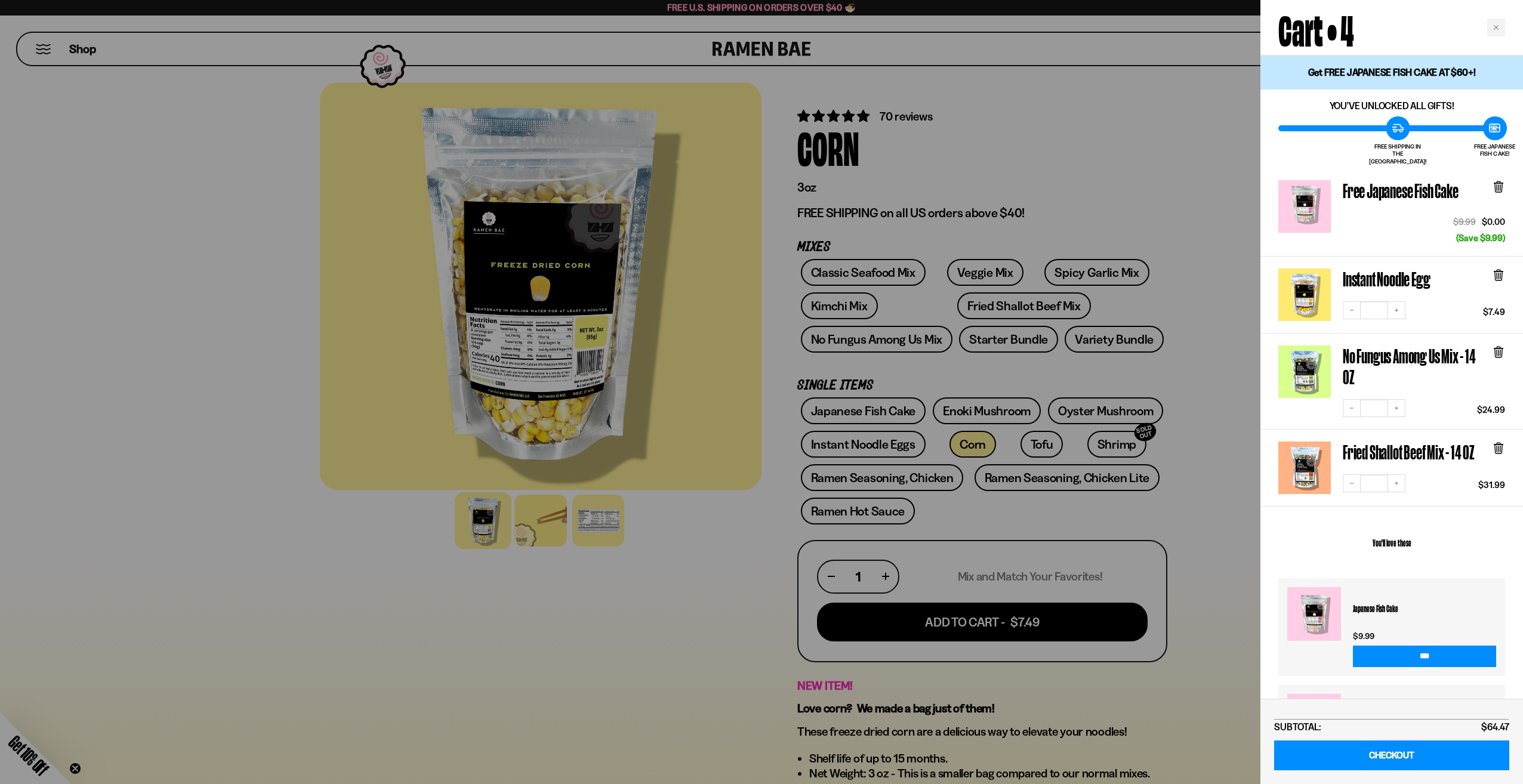
click at [623, 636] on div at bounding box center [761, 392] width 1523 height 784
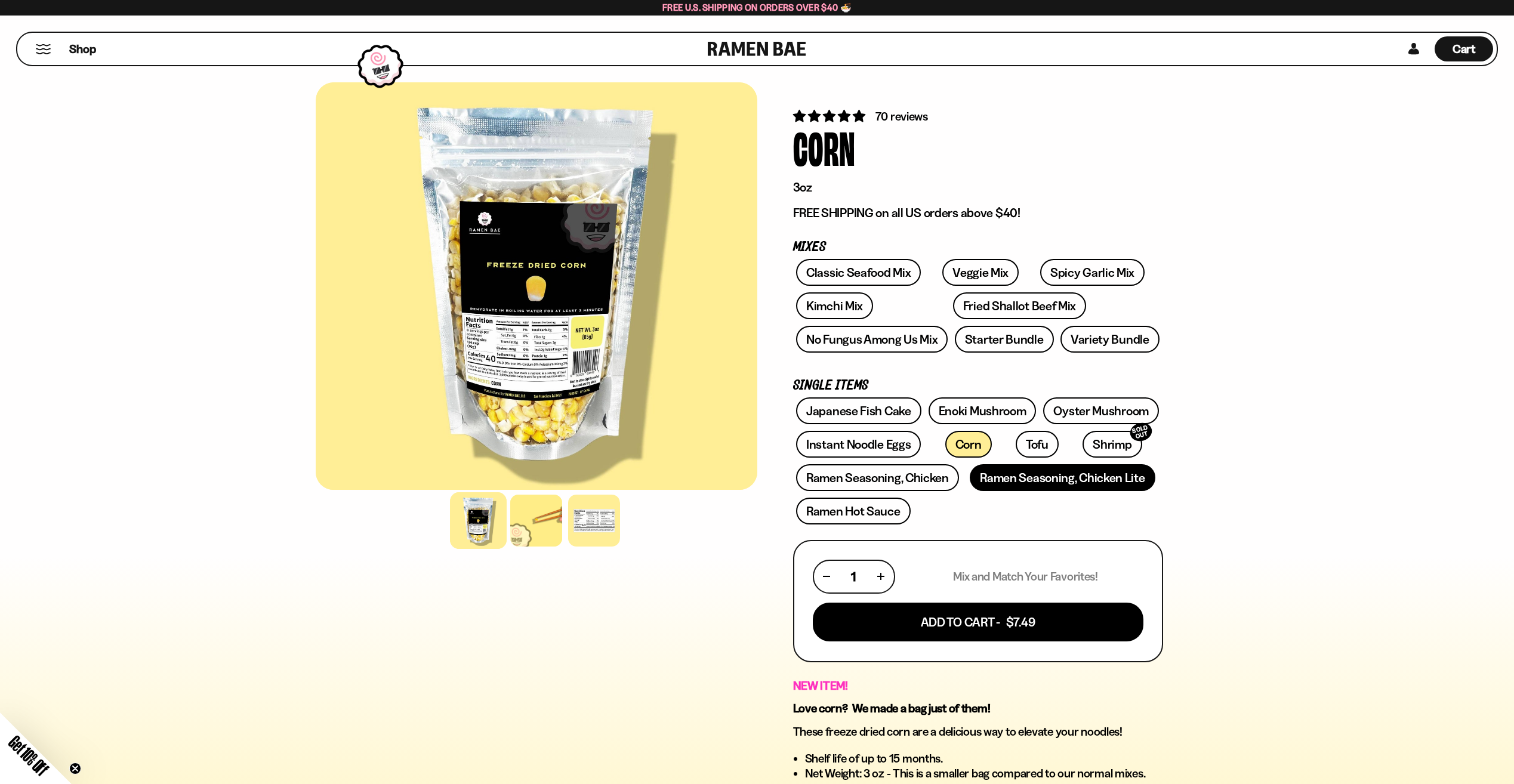
click at [1103, 478] on link "Ramen Seasoning, Chicken Lite" at bounding box center [1062, 478] width 185 height 27
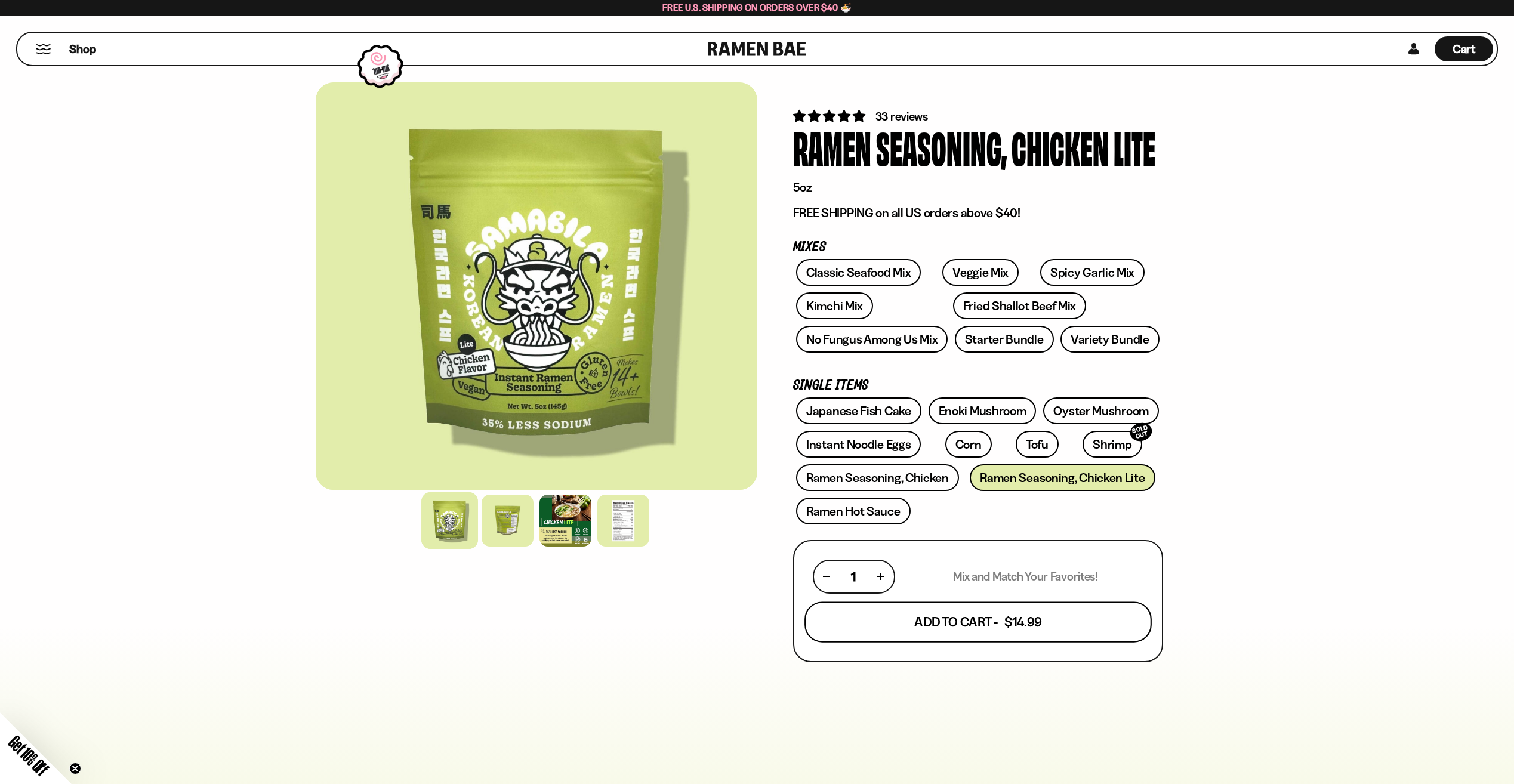
click at [1024, 618] on button "Add To Cart - $14.99" at bounding box center [978, 622] width 347 height 41
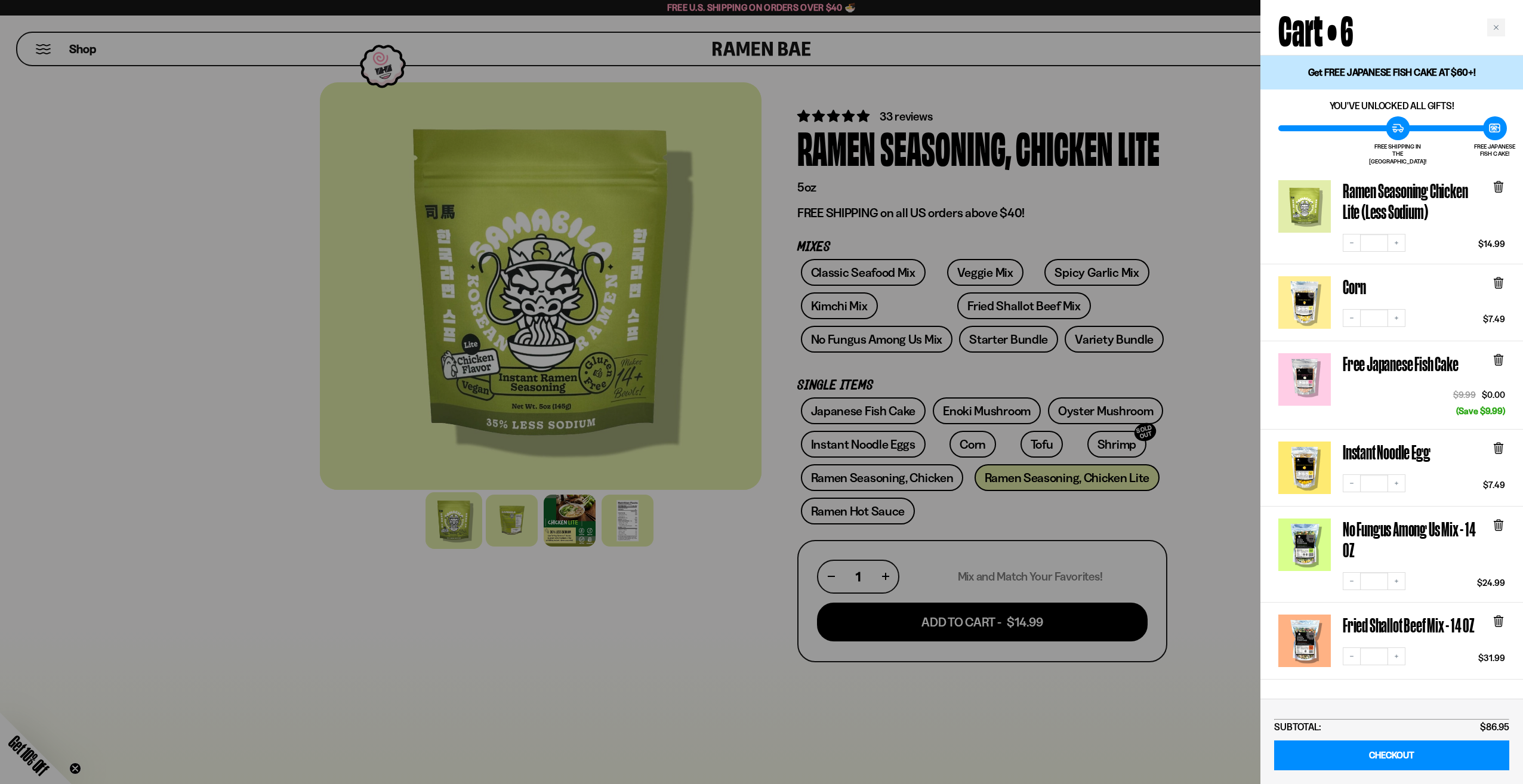
click at [1208, 388] on div at bounding box center [761, 392] width 1523 height 784
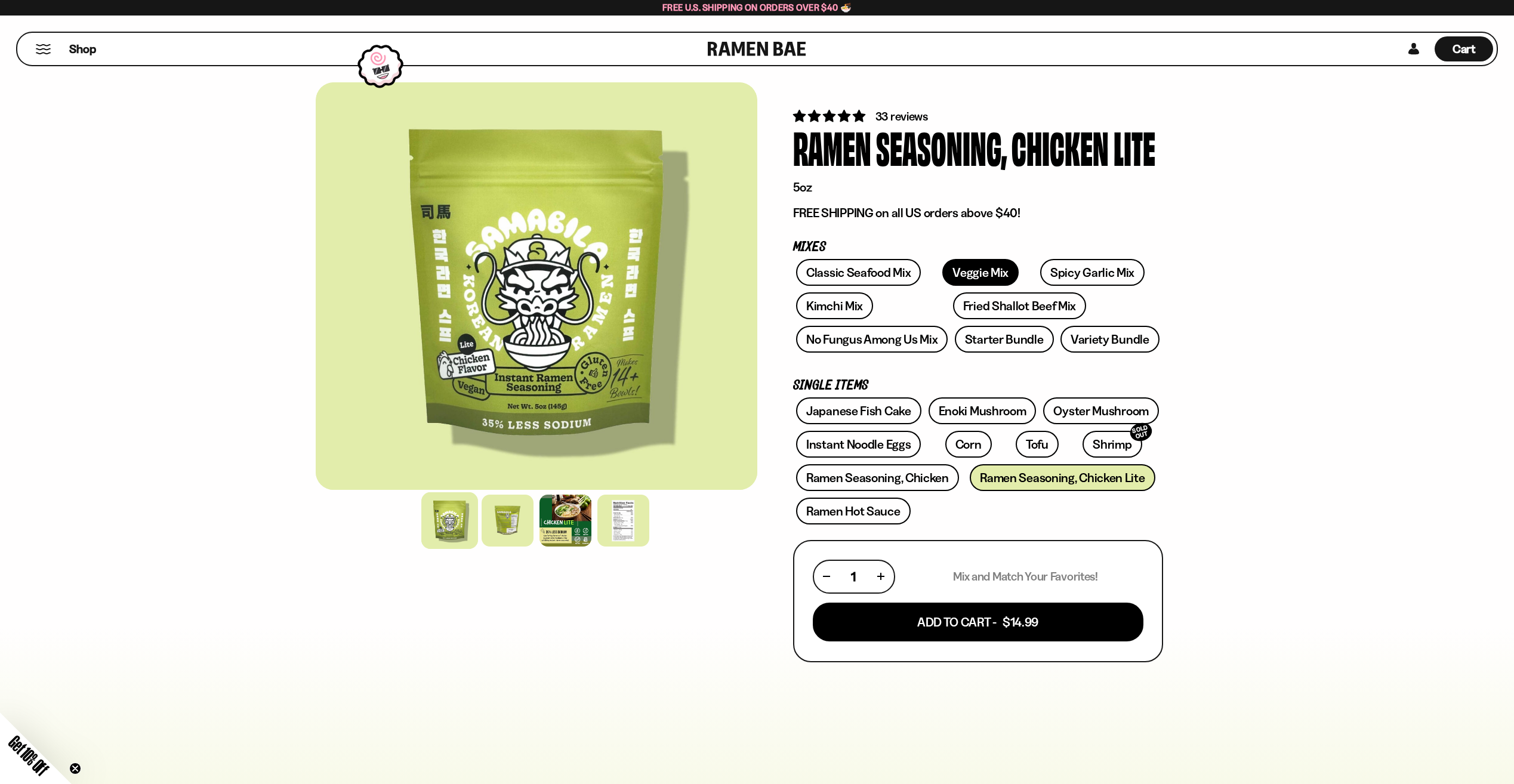
click at [942, 276] on link "Veggie Mix" at bounding box center [979, 273] width 76 height 27
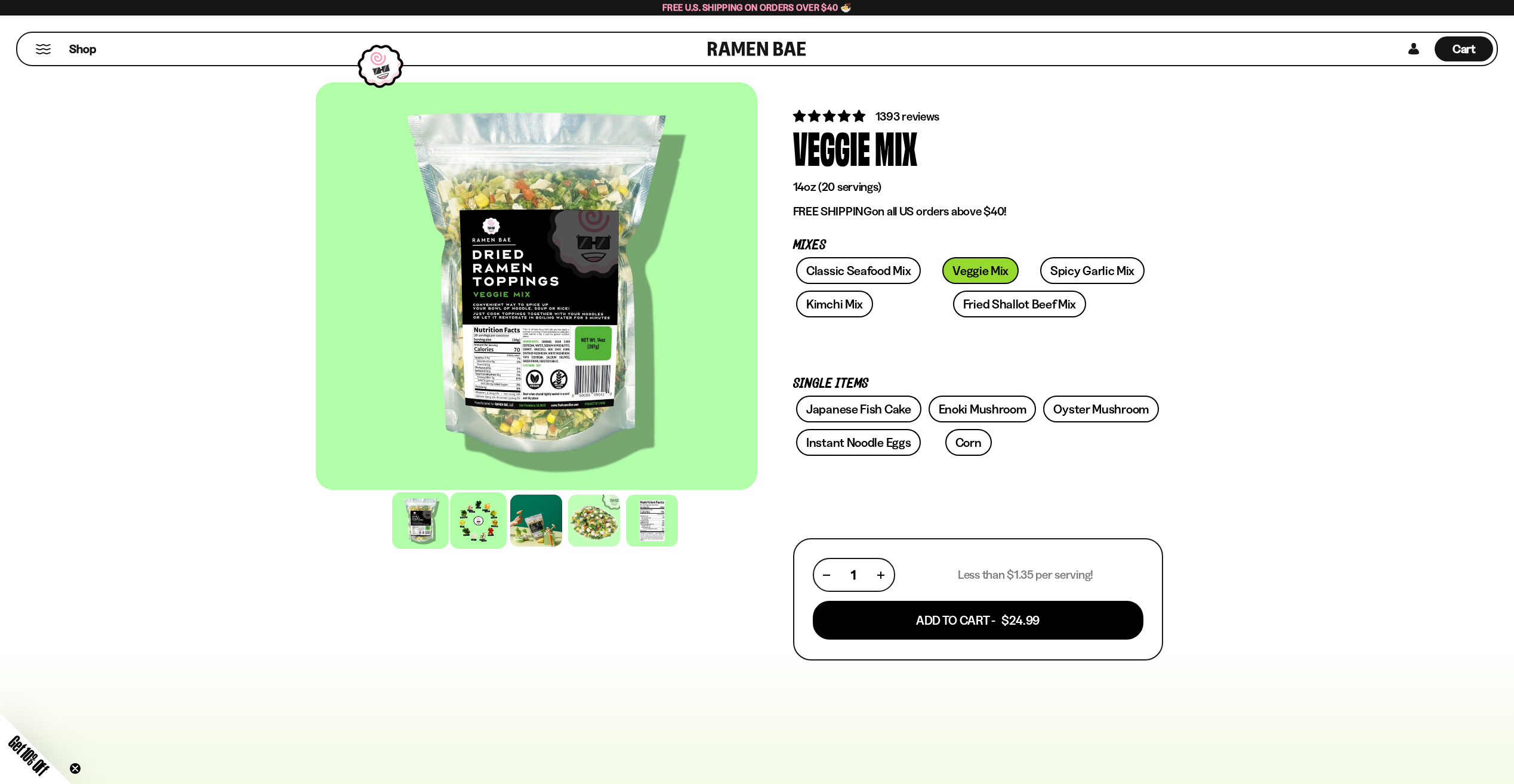
click at [482, 533] on div at bounding box center [478, 520] width 57 height 57
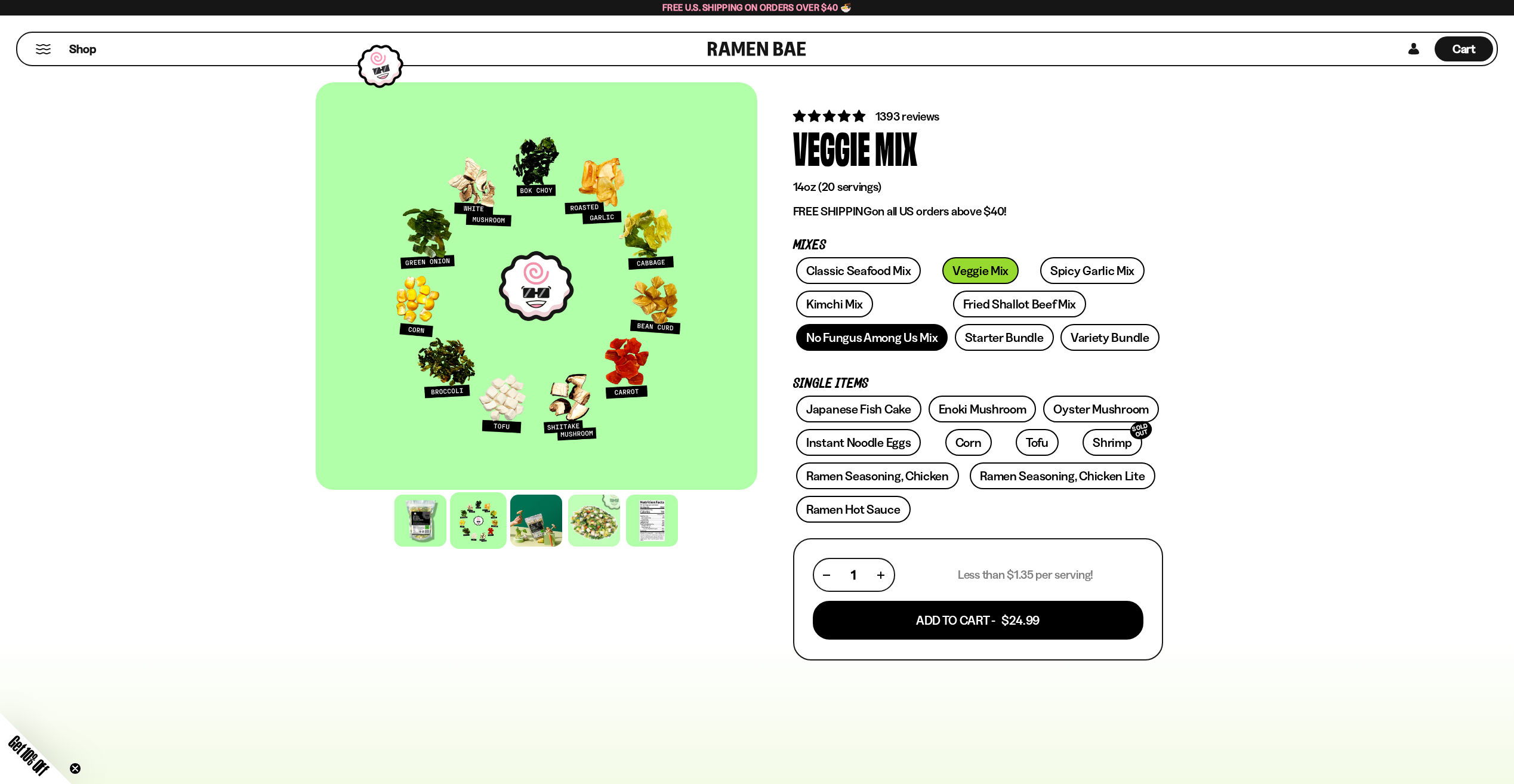
click at [894, 330] on link "No Fungus Among Us Mix" at bounding box center [871, 338] width 151 height 27
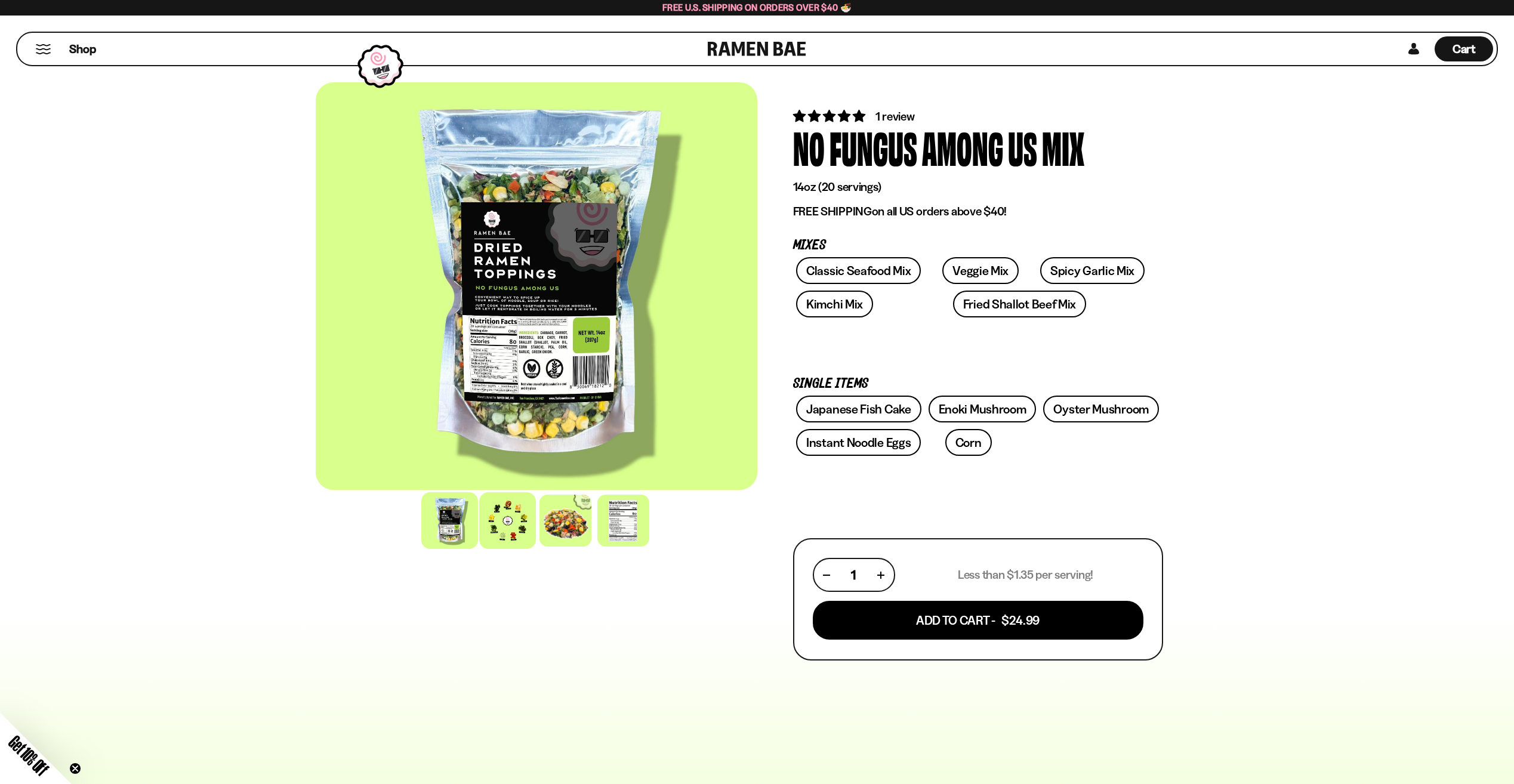
click at [497, 518] on div at bounding box center [507, 520] width 57 height 57
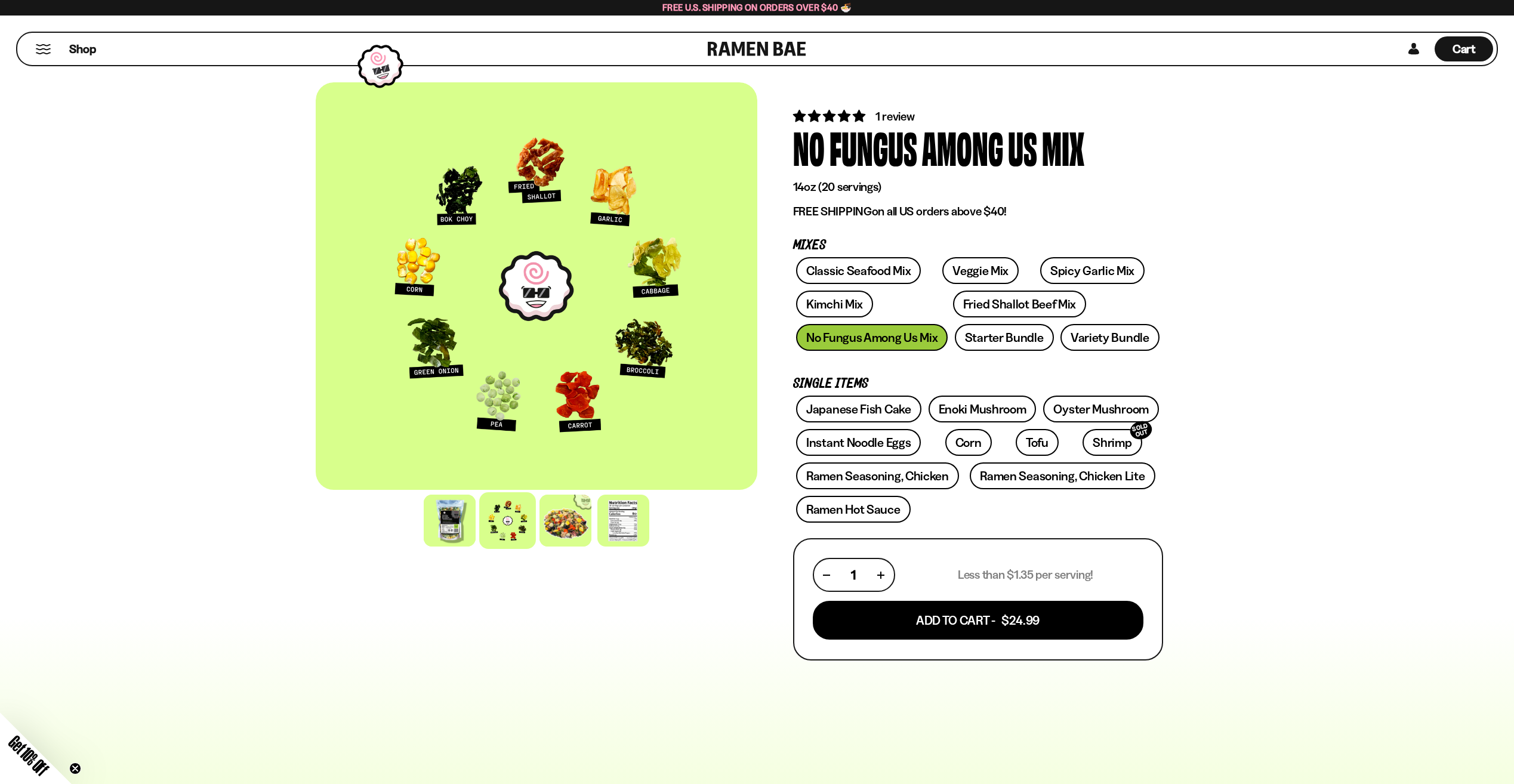
click at [1237, 404] on div "FADCB6FD-DFAB-4417-9F21-029242090B77 FADCB6FD-DFAB-4417-9F21-029242090B77 1 rev…" at bounding box center [757, 648] width 1514 height 1177
